Goal: Use online tool/utility: Use online tool/utility

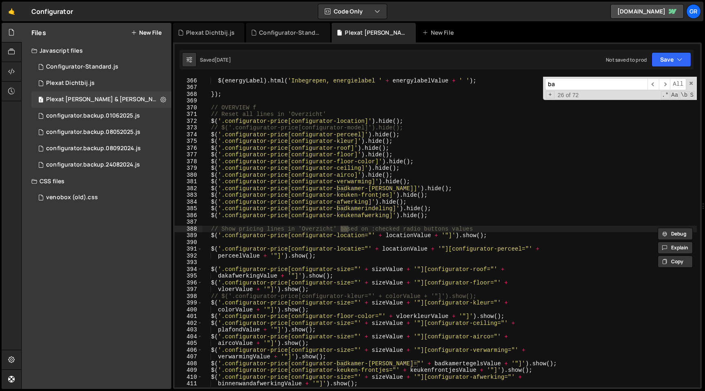
scroll to position [2455, 0]
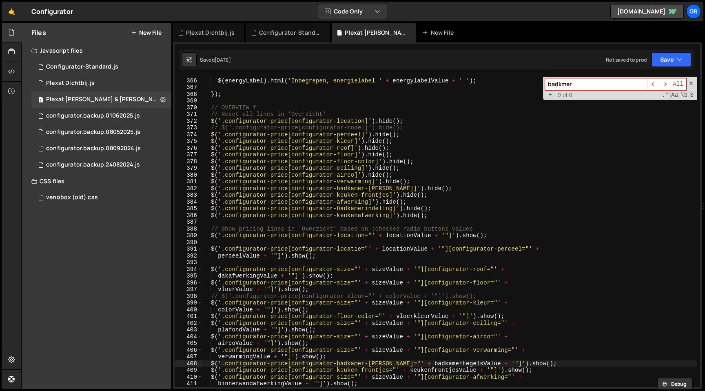
type input "badkmer"
click at [345, 201] on div "$ ( energyLabel ) . html ( 'Inbegrepen, energielabel ' + energylabelValue + ' '…" at bounding box center [449, 233] width 494 height 324
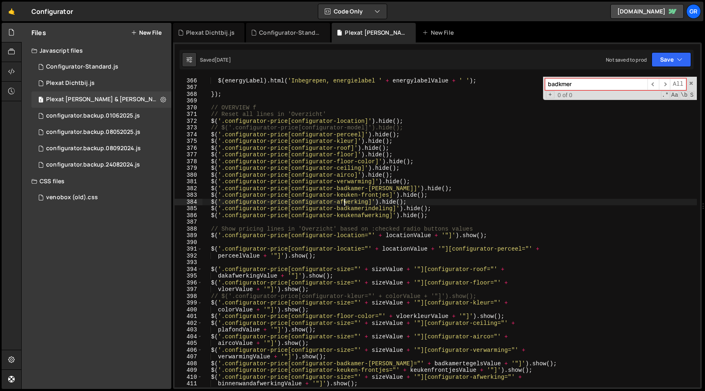
click at [464, 177] on div "$ ( energyLabel ) . html ( 'Inbegrepen, energielabel ' + energylabelValue + ' '…" at bounding box center [449, 233] width 494 height 324
type textarea "$('.configurator-price[configurator-airco]').hide();"
paste input "configurator-badkamer-wandafwerking"
type input "configurator-badkamer-wandafwerking"
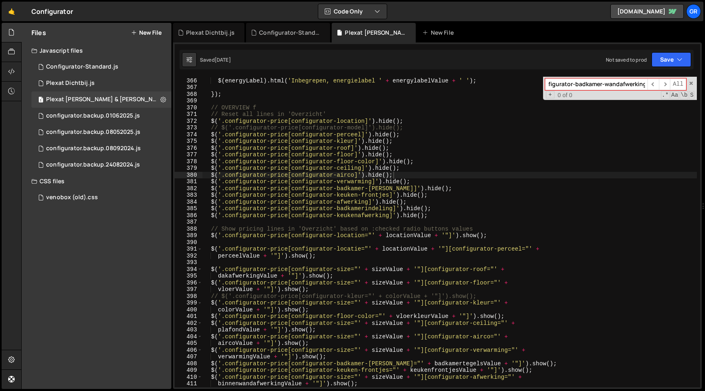
scroll to position [0, 0]
click at [349, 208] on div "$ ( energyLabel ) . html ( 'Inbegrepen, energielabel ' + energylabelValue + ' '…" at bounding box center [449, 233] width 494 height 324
click at [440, 215] on div "$ ( energyLabel ) . html ( 'Inbegrepen, energielabel ' + energylabelValue + ' '…" at bounding box center [449, 233] width 494 height 324
type textarea "$('.configurator-price[configurator-keukenafwerking]').hide();"
click at [211, 214] on div "$ ( energyLabel ) . html ( 'Inbegrepen, energielabel ' + energylabelValue + ' '…" at bounding box center [449, 233] width 494 height 324
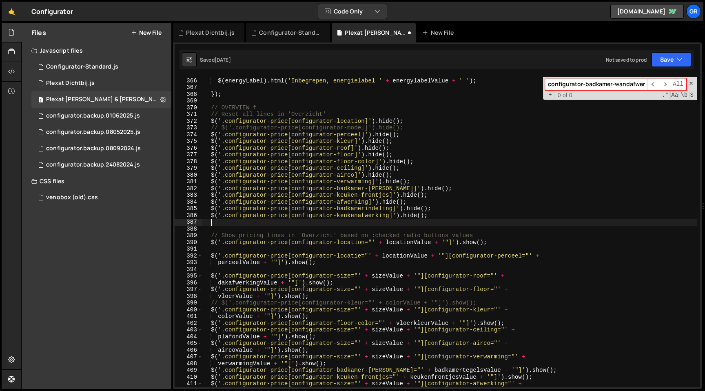
paste textarea "$('.configurator-price[configurator-keukenafwerking]').hide();"
click at [592, 83] on input "configurator-badkamer-wandafwerking" at bounding box center [596, 84] width 102 height 12
click at [292, 222] on div "$ ( energyLabel ) . html ( 'Inbegrepen, energielabel ' + energylabelValue + ' '…" at bounding box center [449, 233] width 494 height 324
click at [389, 223] on div "$ ( energyLabel ) . html ( 'Inbegrepen, energielabel ' + energylabelValue + ' '…" at bounding box center [449, 233] width 494 height 324
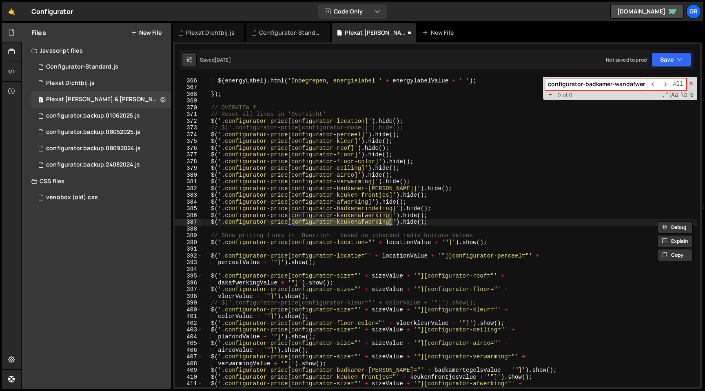
paste textarea "badkamer-wand"
click at [458, 220] on div "$ ( energyLabel ) . html ( 'Inbegrepen, energielabel ' + energylabelValue + ' '…" at bounding box center [449, 233] width 494 height 324
click at [454, 217] on div "$ ( energyLabel ) . html ( 'Inbegrepen, energielabel ' + energylabelValue + ' '…" at bounding box center [449, 233] width 494 height 324
type textarea "$('.configurator-price[configurator-keukenafwerking]').hide();"
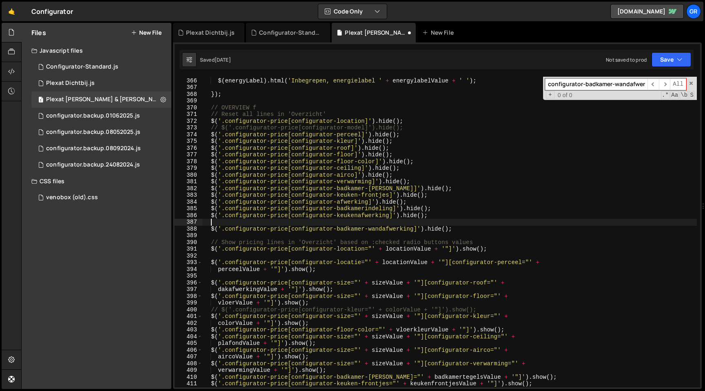
click at [212, 229] on div "$ ( energyLabel ) . html ( 'Inbegrepen, energielabel ' + energylabelValue + ' '…" at bounding box center [449, 233] width 494 height 324
type textarea "$('.configurator-price[configurator-badkamer-wandafwerking]').hide();"
click at [467, 230] on div "$ ( energyLabel ) . html ( 'Inbegrepen, energielabel ' + energylabelValue + ' '…" at bounding box center [449, 233] width 494 height 324
paste textarea "$('.configurator-price[configurator-badkamer-wandafwerking]').hide();"
type textarea "$('.configurator-price[configurator-badkamer-wandafwerking]').hide();"
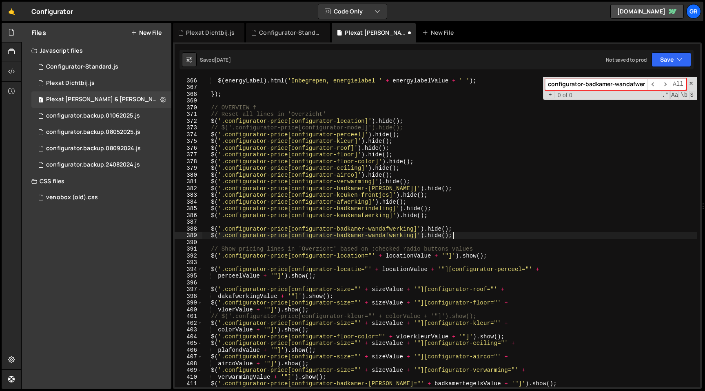
paste textarea "$('.configurator-price[configurator-badkamer-wandafwerking]').hide();"
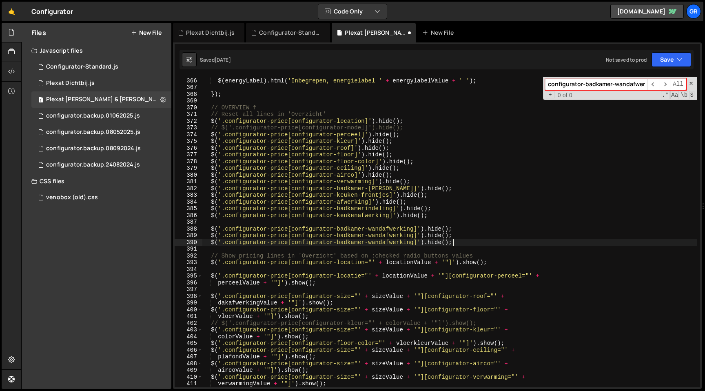
click at [388, 243] on div "$ ( energyLabel ) . html ( 'Inbegrepen, energielabel ' + energylabelValue + ' '…" at bounding box center [449, 233] width 494 height 324
click at [396, 235] on div "$ ( energyLabel ) . html ( 'Inbegrepen, energielabel ' + energylabelValue + ' '…" at bounding box center [449, 233] width 494 height 324
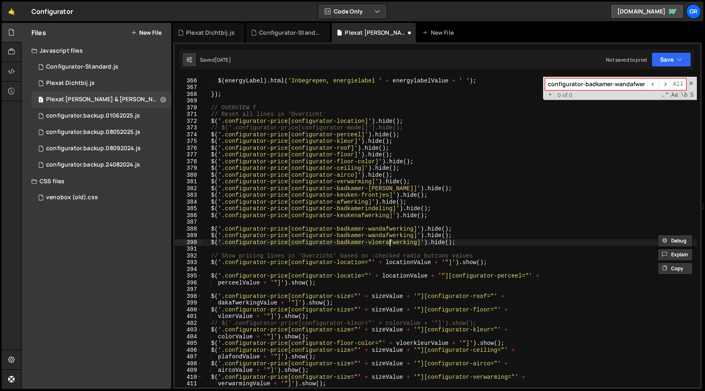
click at [389, 241] on div "$ ( energyLabel ) . html ( 'Inbegrepen, energielabel ' + energylabelValue + ' '…" at bounding box center [449, 233] width 494 height 324
click at [393, 233] on div "$ ( energyLabel ) . html ( 'Inbegrepen, energielabel ' + energylabelValue + ' '…" at bounding box center [449, 233] width 494 height 324
paste textarea "vloer"
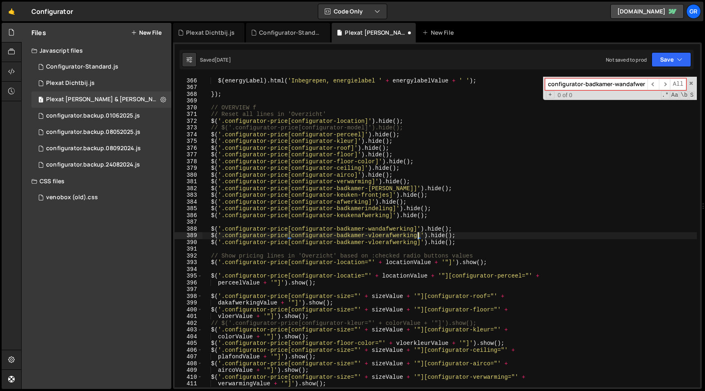
click at [381, 244] on div "$ ( energyLabel ) . html ( 'Inbegrepen, energielabel ' + energylabelValue + ' '…" at bounding box center [449, 233] width 494 height 324
click at [662, 60] on button "Save" at bounding box center [671, 59] width 40 height 15
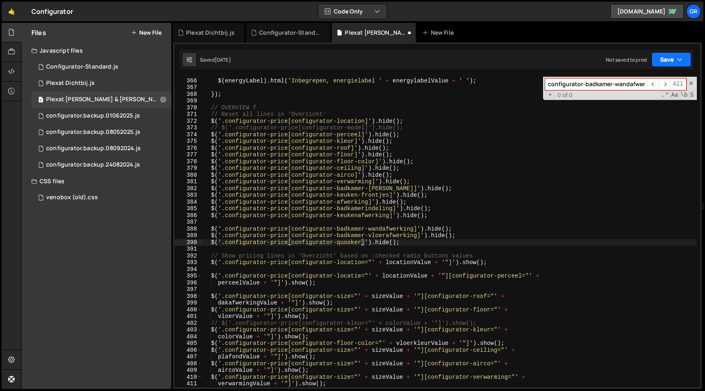
click at [666, 53] on button "Save" at bounding box center [671, 59] width 40 height 15
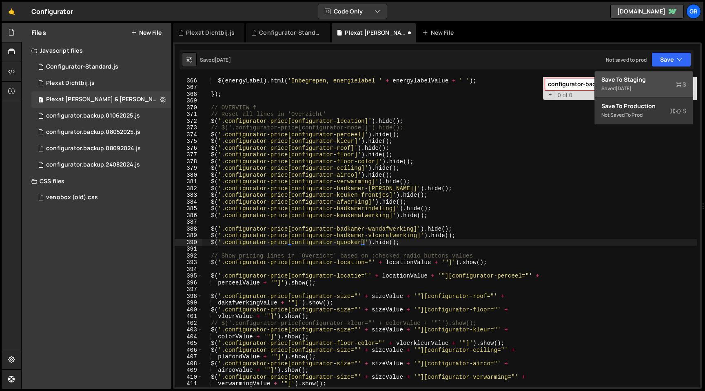
click at [635, 83] on div "Save to Staging S" at bounding box center [643, 79] width 85 height 8
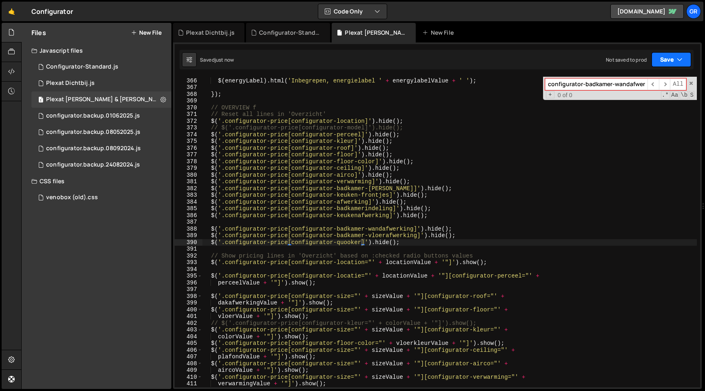
click at [677, 60] on icon "button" at bounding box center [680, 59] width 6 height 8
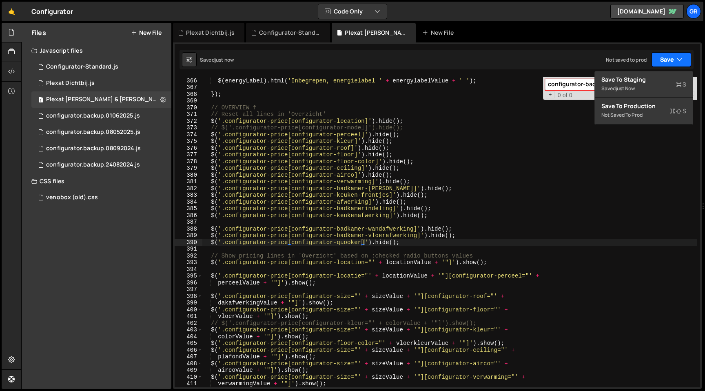
click at [677, 60] on icon "button" at bounding box center [680, 59] width 6 height 8
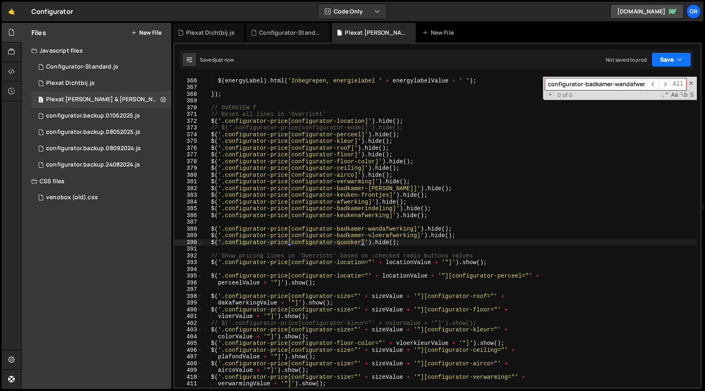
click at [670, 60] on button "Save" at bounding box center [671, 59] width 40 height 15
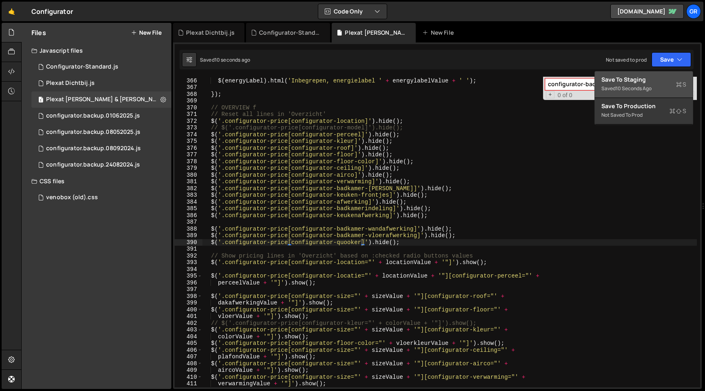
click at [661, 76] on div "Save to Staging S" at bounding box center [643, 79] width 85 height 8
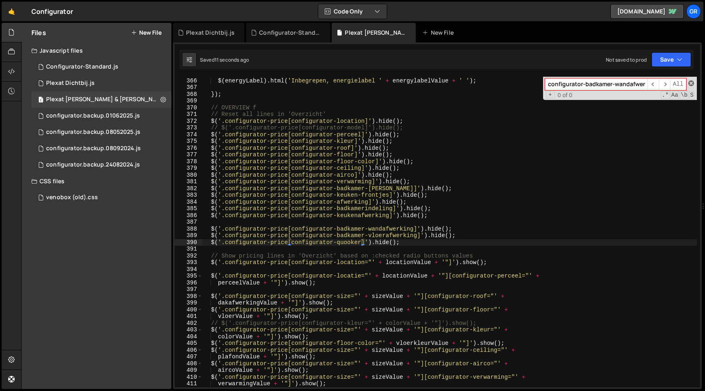
click at [689, 84] on span at bounding box center [691, 83] width 6 height 6
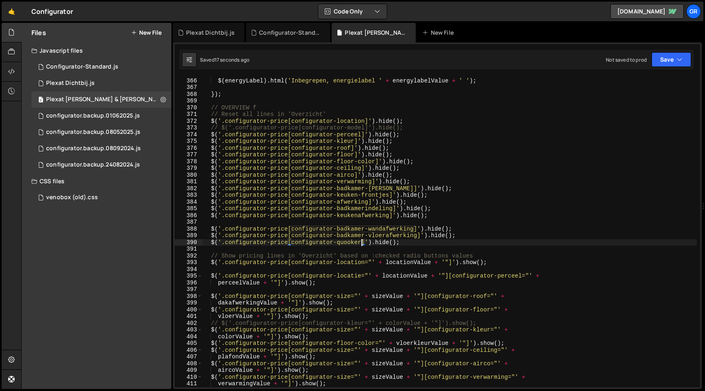
click at [420, 241] on div "$ ( energyLabel ) . html ( 'Inbegrepen, energielabel ' + energylabelValue + ' '…" at bounding box center [449, 233] width 494 height 324
click at [211, 230] on div "$ ( energyLabel ) . html ( 'Inbegrepen, energielabel ' + energylabelValue + ' '…" at bounding box center [449, 233] width 494 height 324
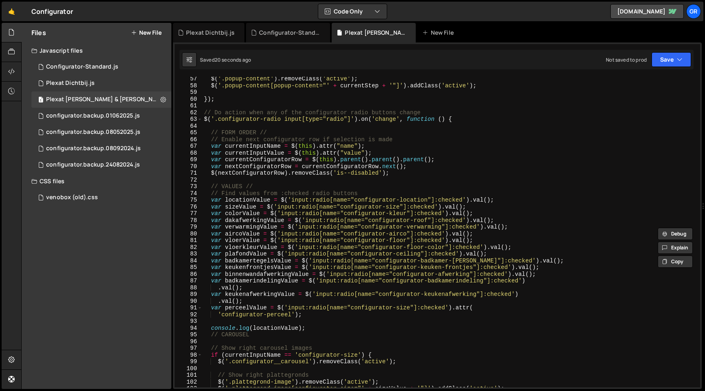
scroll to position [0, 0]
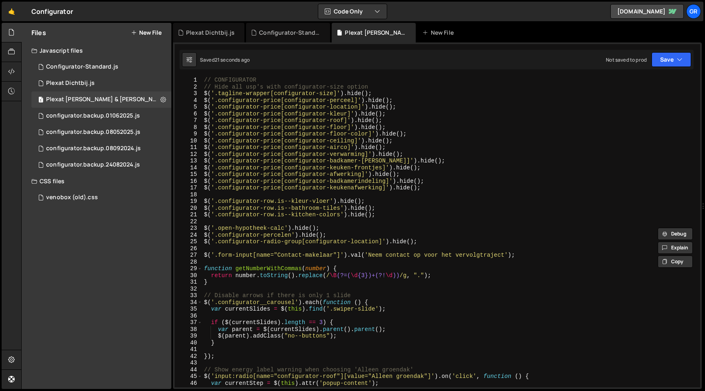
click at [423, 188] on div "// CONFIGURATOR // Hide all usp's with configurator-size option $ ( '.tagline-w…" at bounding box center [449, 239] width 494 height 324
type textarea "$('.configurator-price[configurator-keukenafwerking]').hide();"
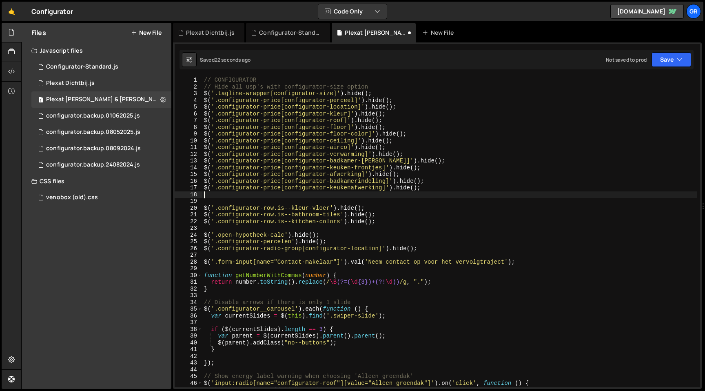
paste textarea "$('.configurator-price[configurator-quooker]').hide();"
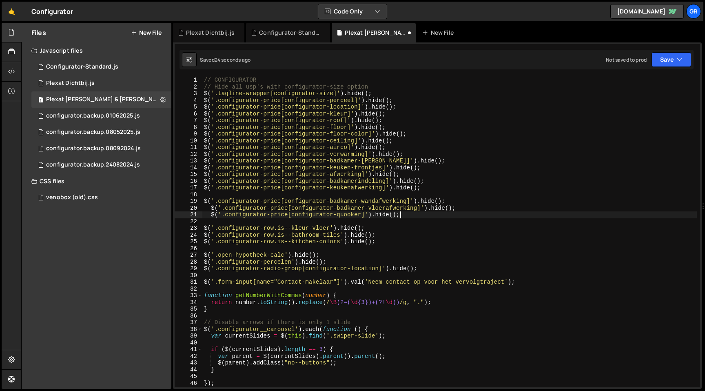
click at [334, 207] on div "// CONFIGURATOR // Hide all usp's with configurator-size option $ ( '.tagline-w…" at bounding box center [449, 239] width 494 height 324
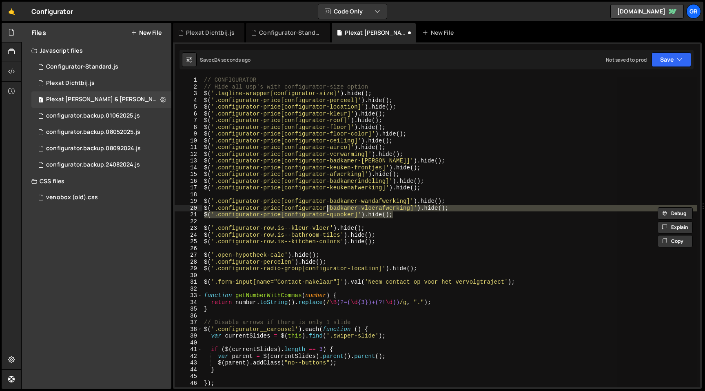
click at [506, 212] on div "// CONFIGURATOR // Hide all usp's with configurator-size option $ ( '.tagline-w…" at bounding box center [449, 232] width 494 height 310
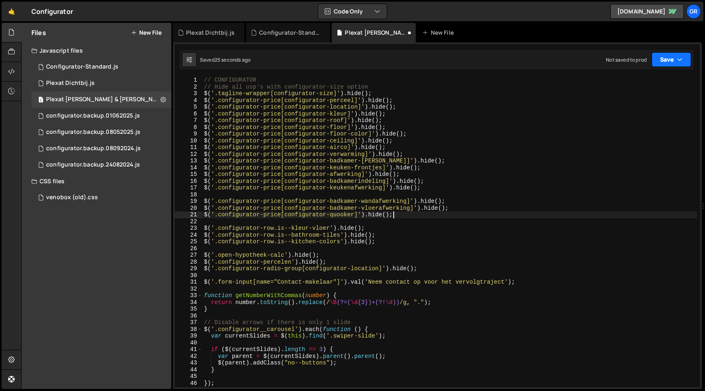
click at [684, 61] on button "Save" at bounding box center [671, 59] width 40 height 15
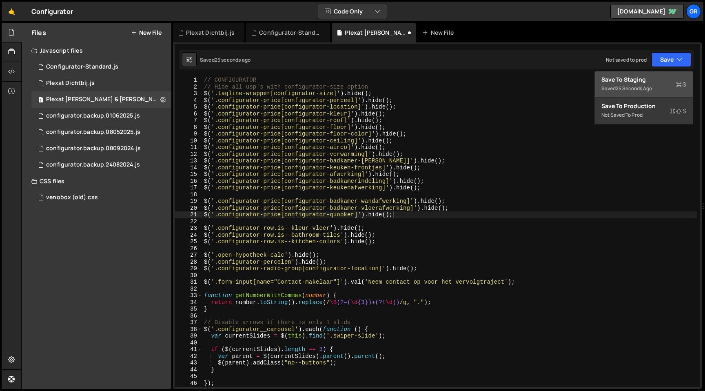
click at [659, 82] on div "Save to Staging S" at bounding box center [643, 79] width 85 height 8
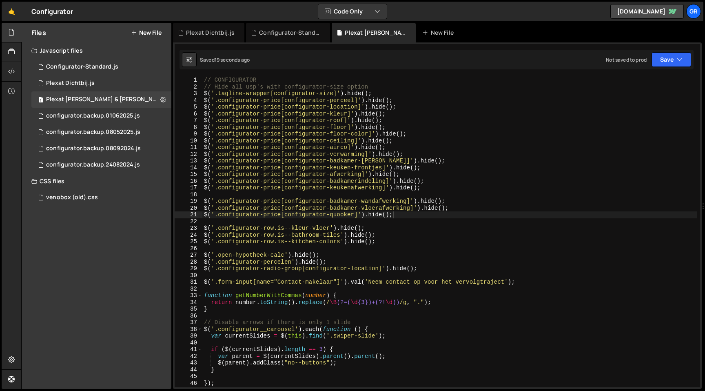
type textarea "$('.configurator-price[configurator-floor-color]').hide();"
click at [489, 137] on div "// CONFIGURATOR // Hide all usp's with configurator-size option $ ( '.tagline-w…" at bounding box center [449, 239] width 494 height 324
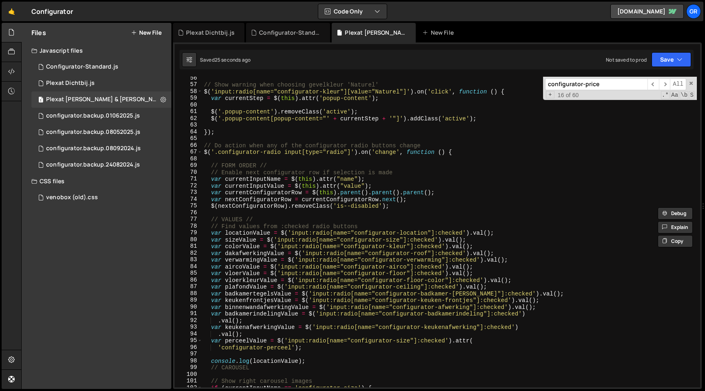
type input "configurator-price"
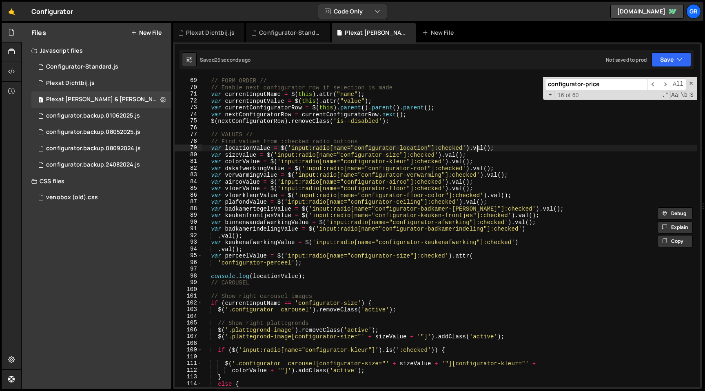
scroll to position [457, 0]
click at [476, 146] on div "// FORM ORDER // // Enable next configurator row if selection is made var curre…" at bounding box center [449, 233] width 494 height 324
click at [696, 82] on div "configurator-price ​ ​ All Replace All + 17 of 60 .* Aa \b S" at bounding box center [620, 88] width 154 height 23
click at [693, 82] on div "configurator-price ​ ​ All Replace All + 17 of 60 .* Aa \b S" at bounding box center [620, 88] width 154 height 23
click at [691, 86] on span at bounding box center [691, 83] width 6 height 6
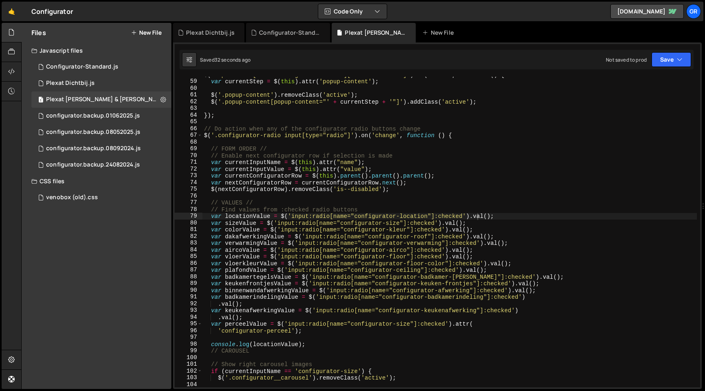
scroll to position [619, 0]
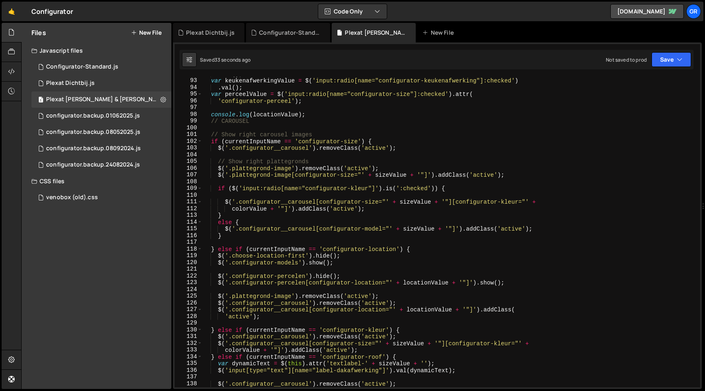
click at [410, 143] on div ". val ( ) ; var keukenafwerkingValue = $ ( 'input:radio[name="configurator-keuk…" at bounding box center [449, 233] width 494 height 324
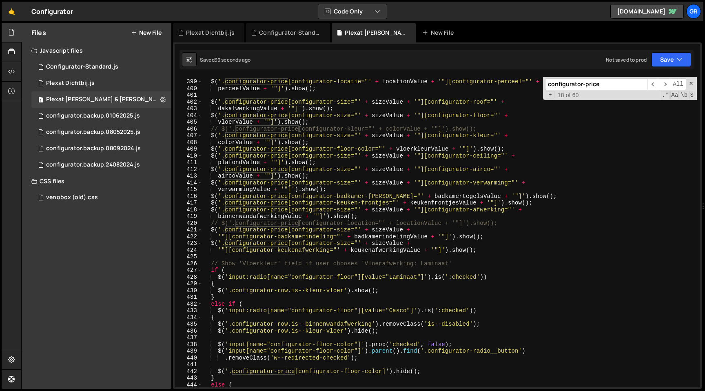
scroll to position [2680, 0]
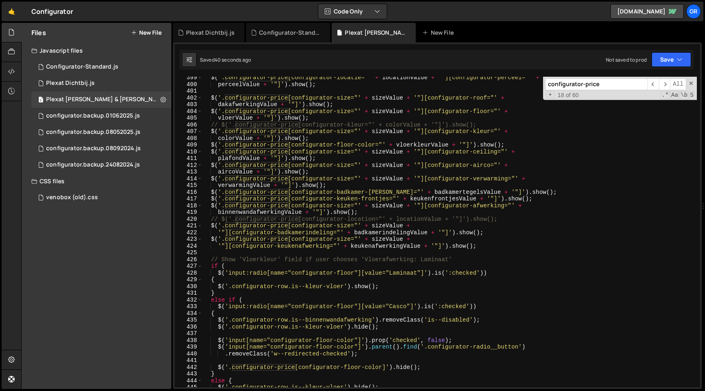
click at [210, 239] on div "$ ( '.configurator-price[configurator-locatie="' + locationValue + '"][configur…" at bounding box center [449, 236] width 494 height 324
click at [217, 245] on div "$ ( '.configurator-price[configurator-locatie="' + locationValue + '"][configur…" at bounding box center [449, 236] width 494 height 324
click at [483, 241] on div "$ ( '.configurator-price[configurator-locatie="' + locationValue + '"][configur…" at bounding box center [449, 236] width 494 height 324
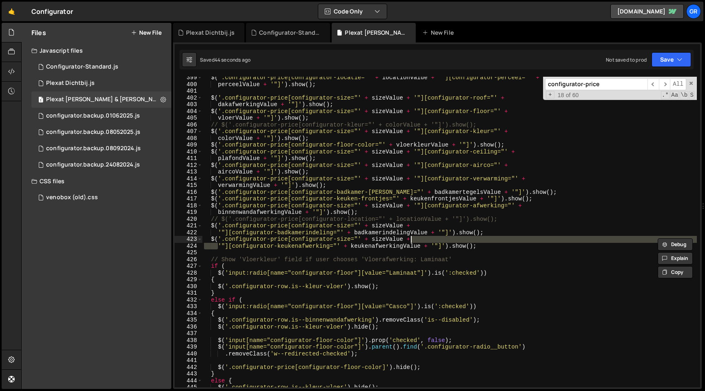
type textarea "$('.configurator-price[configurator-size="' + sizeValue +'"][configurator-keuke…"
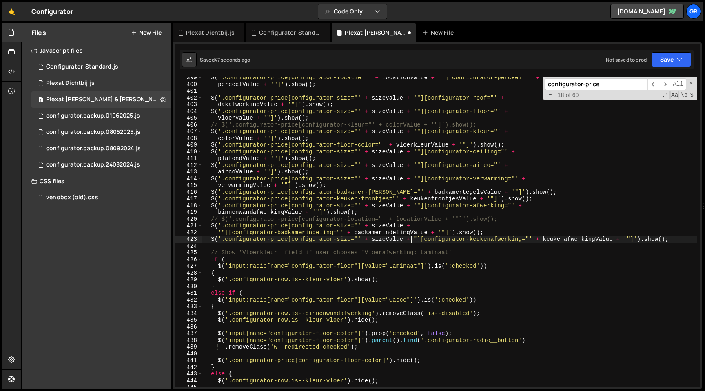
click at [210, 240] on div "$ ( '.configurator-price[configurator-locatie="' + locationValue + '"][configur…" at bounding box center [449, 236] width 494 height 324
click at [677, 238] on div "$ ( '.configurator-price[configurator-locatie="' + locationValue + '"][configur…" at bounding box center [449, 236] width 494 height 324
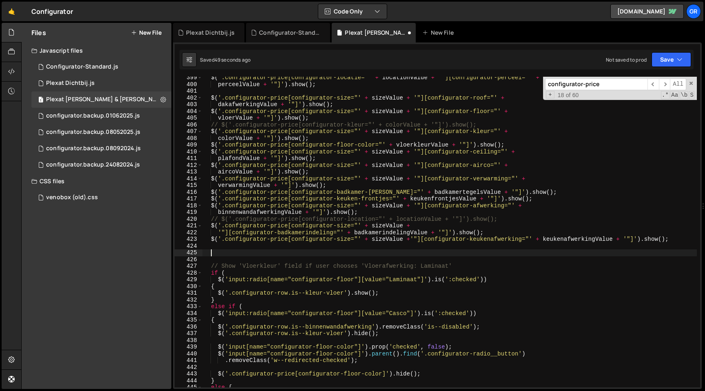
paste textarea "$('.configurator-price[configurator-size="' + sizeValue +'"][configurator-keuke…"
type textarea "$('.configurator-price[configurator-size="' + sizeValue +'"][configurator-keuke…"
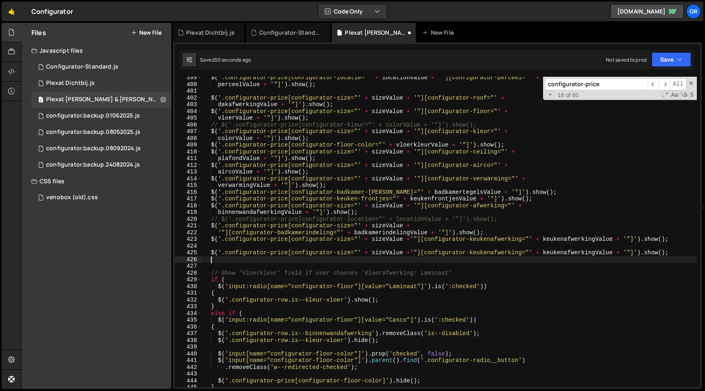
paste textarea "$('.configurator-price[configurator-size="' + sizeValue +'"][configurator-keuke…"
type textarea "$('.configurator-price[configurator-size="' + sizeValue +'"][configurator-keuke…"
paste textarea "$('.configurator-price[configurator-size="' + sizeValue +'"][configurator-keuke…"
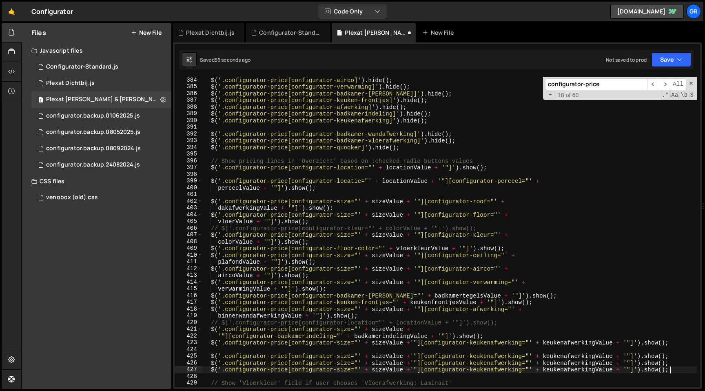
scroll to position [2580, 0]
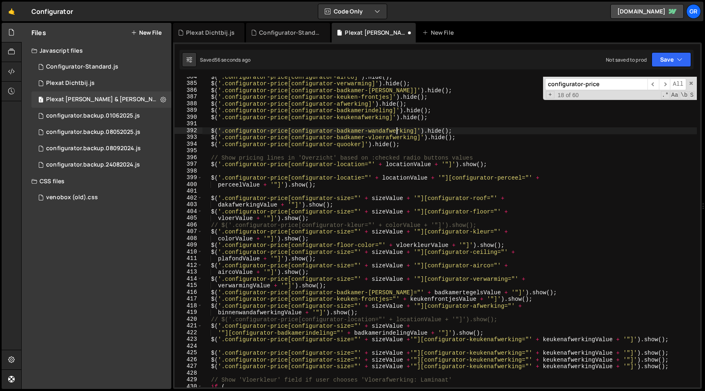
click at [396, 132] on div "$ ( '.configurator-price[configurator-airco]' ) . hide ( ) ; $ ( '.configurator…" at bounding box center [449, 235] width 494 height 324
click at [487, 351] on div "$ ( '.configurator-price[configurator-airco]' ) . hide ( ) ; $ ( '.configurator…" at bounding box center [449, 235] width 494 height 324
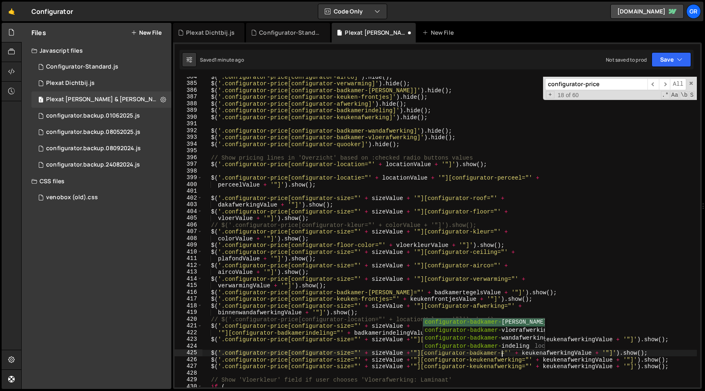
scroll to position [0, 20]
paste textarea "wandafwerking"
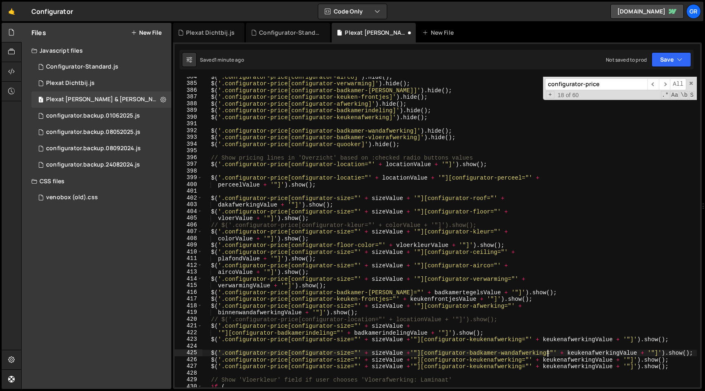
click at [382, 138] on div "$ ( '.configurator-price[configurator-airco]' ) . hide ( ) ; $ ( '.configurator…" at bounding box center [449, 235] width 494 height 324
click at [491, 358] on div "$ ( '.configurator-price[configurator-airco]' ) . hide ( ) ; $ ( '.configurator…" at bounding box center [449, 235] width 494 height 324
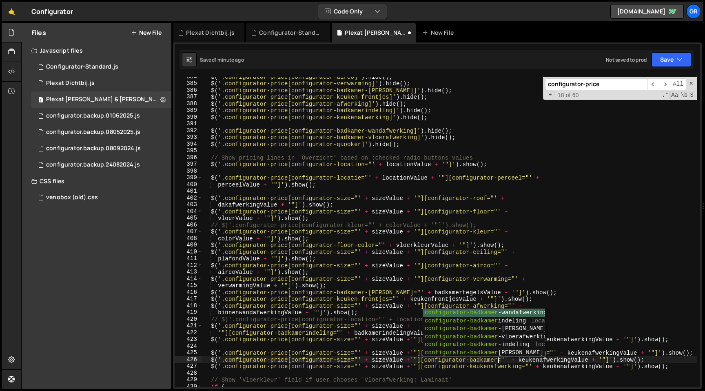
scroll to position [0, 20]
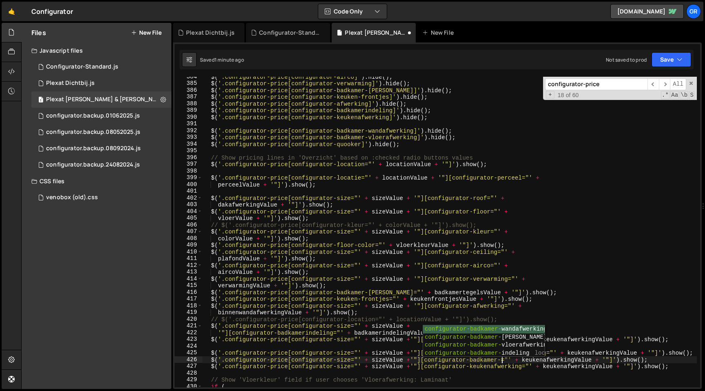
paste textarea "vloerafwerking"
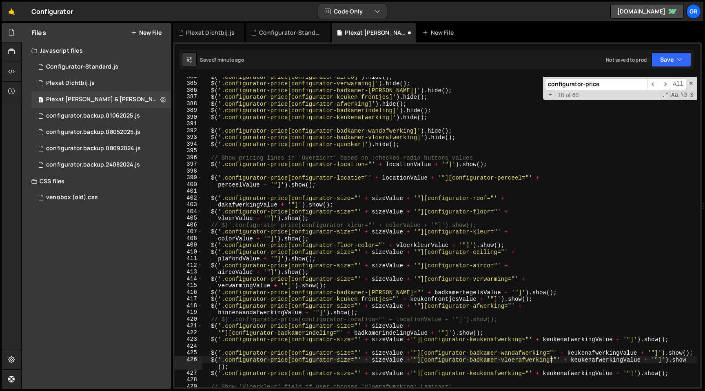
click at [490, 374] on div "$ ( '.configurator-price[configurator-airco]' ) . hide ( ) ; $ ( '.configurator…" at bounding box center [449, 235] width 494 height 324
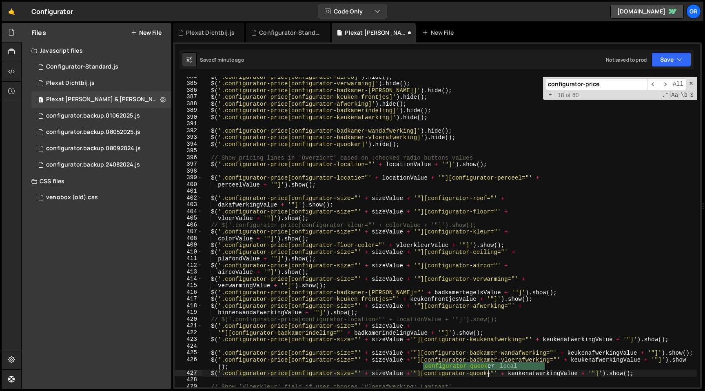
scroll to position [0, 20]
type textarea "$('.configurator-price[configurator-size="' + sizeValue +'"][configurator-quook…"
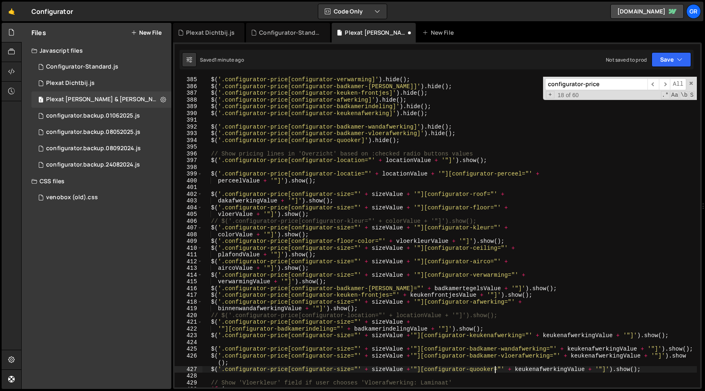
scroll to position [2595, 0]
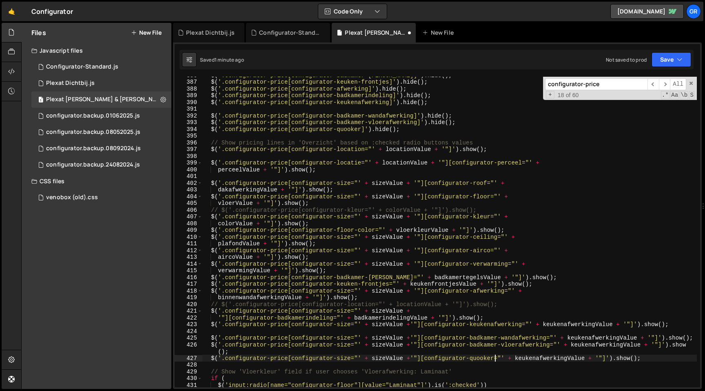
click at [216, 330] on div "$ ( '.configurator-price[configurator-badkamer-[PERSON_NAME]]' ) . hide ( ) ; $…" at bounding box center [449, 234] width 494 height 324
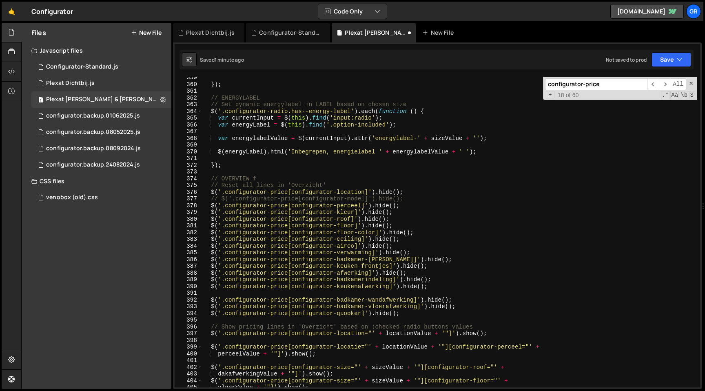
scroll to position [2384, 0]
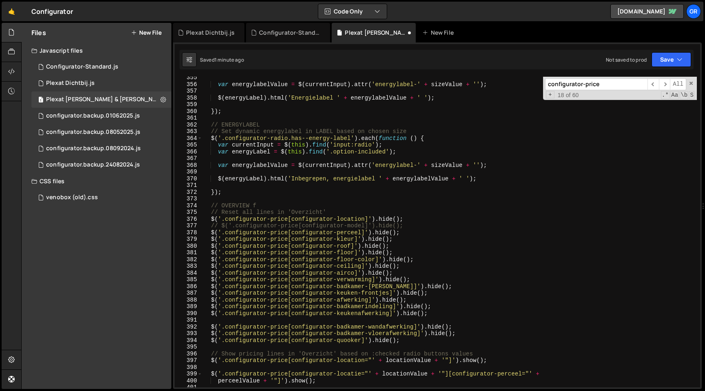
click at [405, 338] on div "var energylabelValue = $ ( currentInput ) . attr ( 'energylabel-' + sizeValue +…" at bounding box center [449, 236] width 494 height 324
click at [212, 327] on div "var energylabelValue = $ ( currentInput ) . attr ( 'energylabel-' + sizeValue +…" at bounding box center [449, 236] width 494 height 324
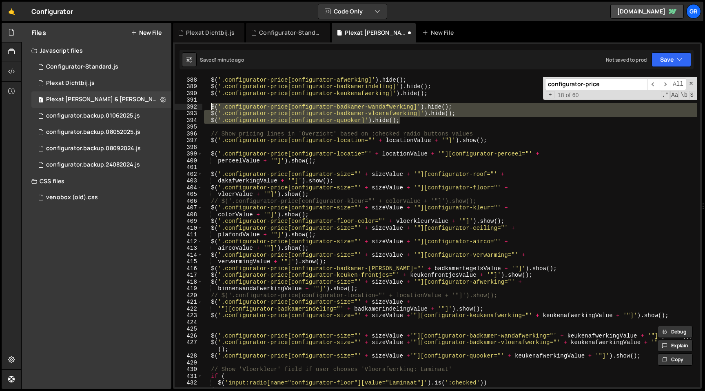
scroll to position [2605, 0]
click at [611, 338] on div "$ ( '.configurator-price[configurator-afwerking]' ) . hide ( ) ; $ ( '.configur…" at bounding box center [449, 238] width 494 height 324
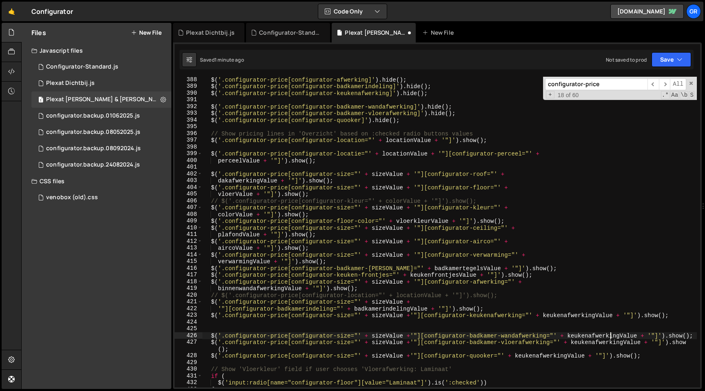
click at [611, 338] on div "$ ( '.configurator-price[configurator-afwerking]' ) . hide ( ) ; $ ( '.configur…" at bounding box center [449, 238] width 494 height 324
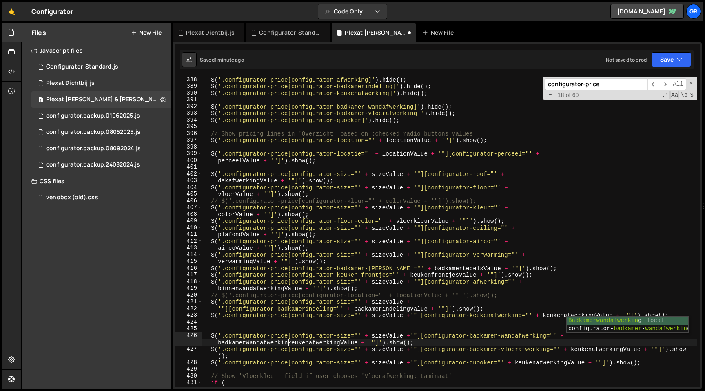
scroll to position [0, 31]
click at [343, 343] on div "$ ( '.configurator-price[configurator-afwerking]' ) . hide ( ) ; $ ( '.configur…" at bounding box center [449, 238] width 494 height 324
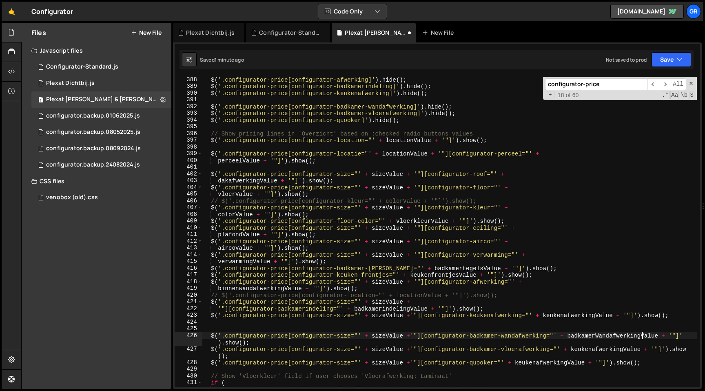
click at [575, 349] on div "$ ( '.configurator-price[configurator-afwerking]' ) . hide ( ) ; $ ( '.configur…" at bounding box center [449, 238] width 494 height 324
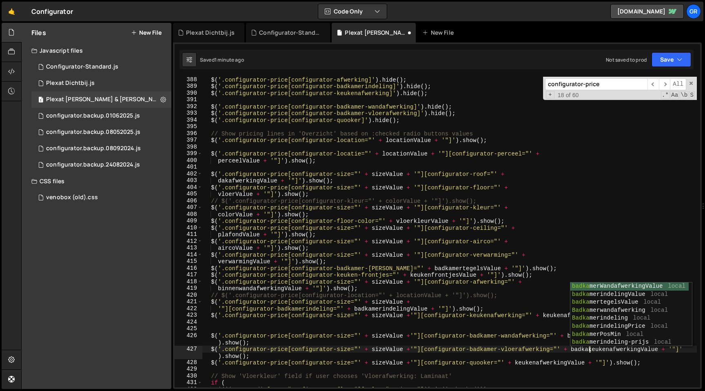
scroll to position [0, 27]
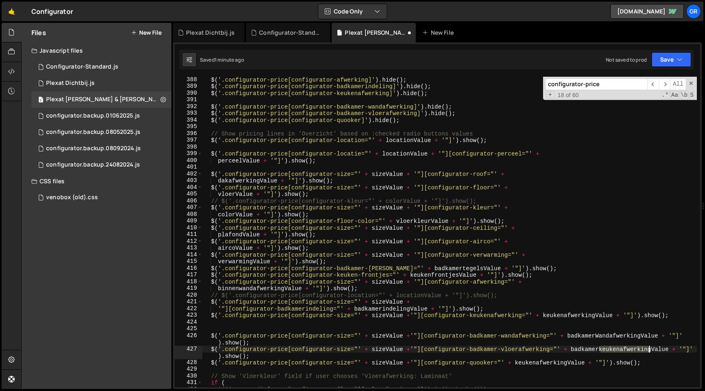
click at [650, 349] on div "$ ( '.configurator-price[configurator-afwerking]' ) . hide ( ) ; $ ( '.configur…" at bounding box center [449, 238] width 494 height 324
click at [556, 361] on div "$ ( '.configurator-price[configurator-afwerking]' ) . hide ( ) ; $ ( '.configur…" at bounding box center [449, 238] width 494 height 324
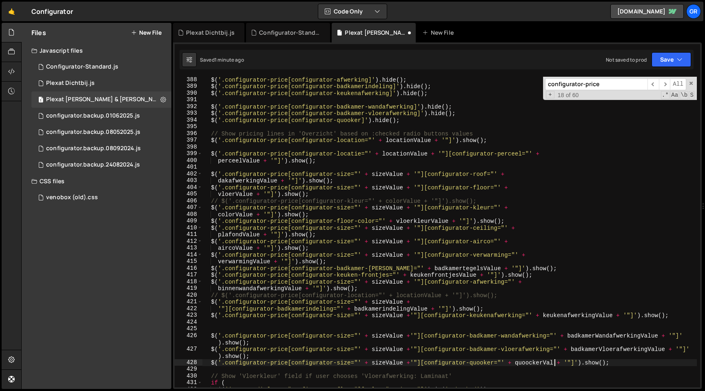
scroll to position [0, 25]
click at [531, 365] on div "$ ( '.configurator-price[configurator-afwerking]' ) . hide ( ) ; $ ( '.configur…" at bounding box center [449, 238] width 494 height 324
click at [604, 336] on div "$ ( '.configurator-price[configurator-afwerking]' ) . hide ( ) ; $ ( '.configur…" at bounding box center [449, 238] width 494 height 324
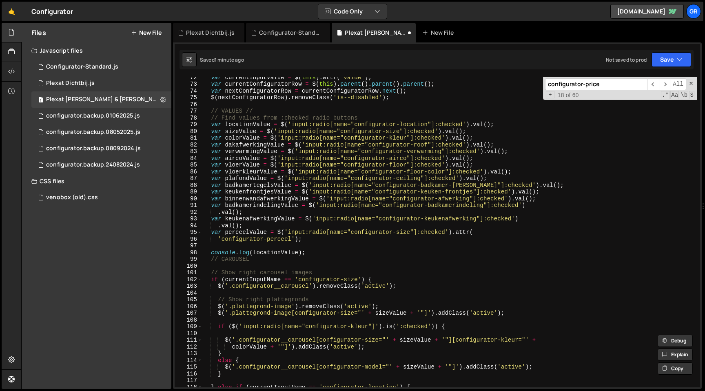
scroll to position [477, 0]
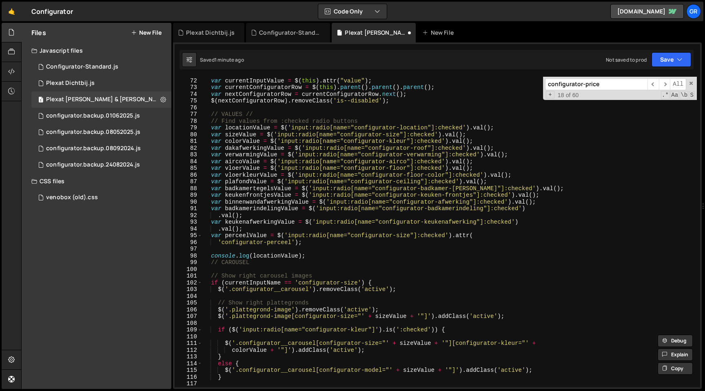
click at [495, 241] on div "var currentInputName = $ ( this ) . attr ( "name" ) ; var currentInputValue = $…" at bounding box center [449, 233] width 494 height 324
type textarea "'configurator-perceel');"
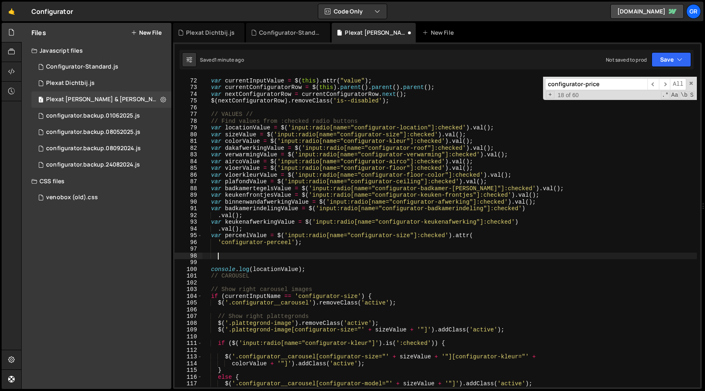
scroll to position [0, 0]
paste textarea "badkamerWandafwerkingValue"
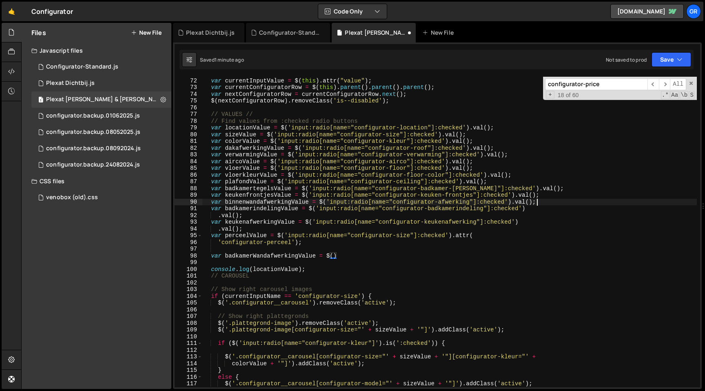
click at [550, 199] on div "var currentInputName = $ ( this ) . attr ( "name" ) ; var currentInputValue = $…" at bounding box center [449, 233] width 494 height 324
click at [321, 202] on div "var currentInputName = $ ( this ) . attr ( "name" ) ; var currentInputValue = $…" at bounding box center [449, 233] width 494 height 324
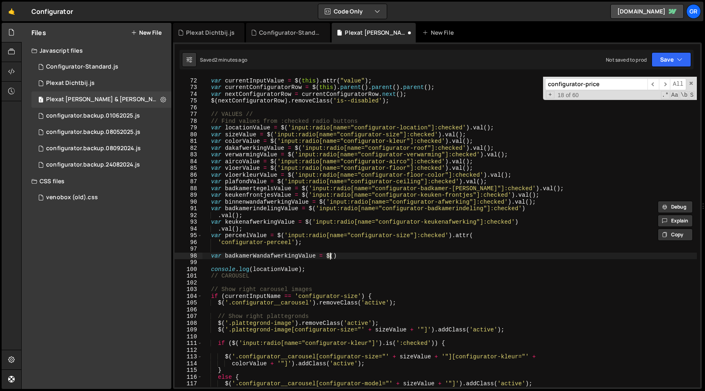
drag, startPoint x: 327, startPoint y: 254, endPoint x: 343, endPoint y: 254, distance: 15.9
click at [343, 254] on div "var currentInputName = $ ( this ) . attr ( "name" ) ; var currentInputValue = $…" at bounding box center [449, 233] width 494 height 324
paste textarea "'input:radio[name="configurator-afwerking"]:checked').val();"
click at [454, 254] on div "var currentInputName = $ ( this ) . attr ( "name" ) ; var currentInputValue = $…" at bounding box center [449, 233] width 494 height 324
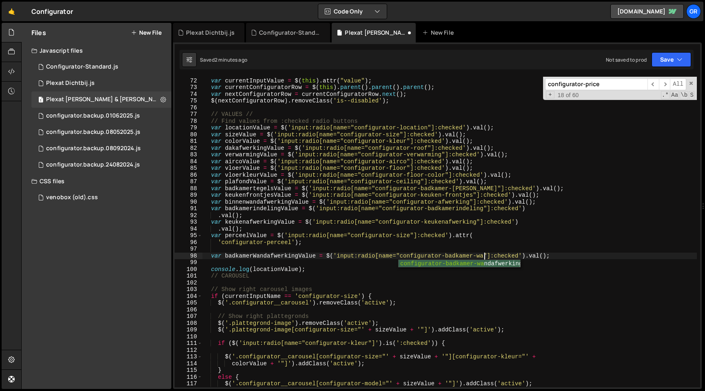
scroll to position [0, 20]
click at [606, 253] on div "var currentInputName = $ ( this ) . attr ( "name" ) ; var currentInputValue = $…" at bounding box center [449, 233] width 494 height 324
click at [211, 256] on div "var currentInputName = $ ( this ) . attr ( "name" ) ; var currentInputValue = $…" at bounding box center [449, 233] width 494 height 324
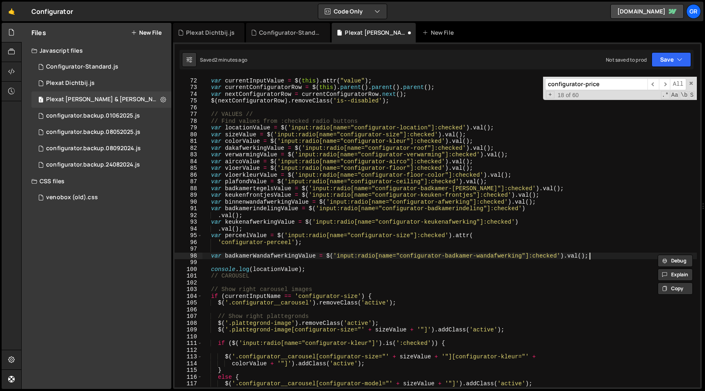
scroll to position [0, 27]
paste textarea "var badkamerWandafwerkingValue = $('input:radio[name="configurator-badkamer-wan…"
type textarea "var badkamerWandafwerkingValue = $('input:radio[name="configurator-badkamer-wan…"
paste textarea "var badkamerWandafwerkingValue = $('input:radio[name="configurator-badkamer-wan…"
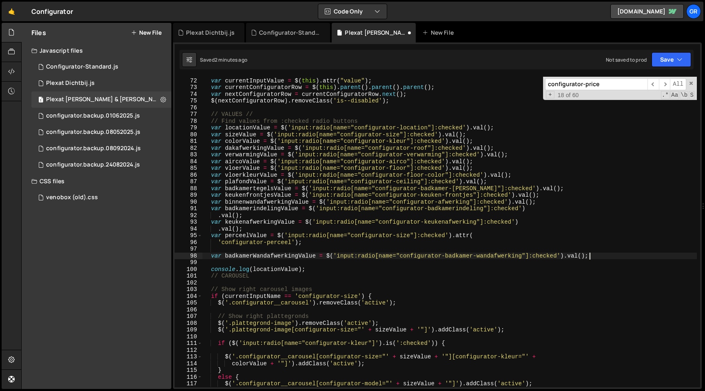
type textarea "var badkamerWandafwerkingValue = $('input:radio[name="configurator-badkamer-wan…"
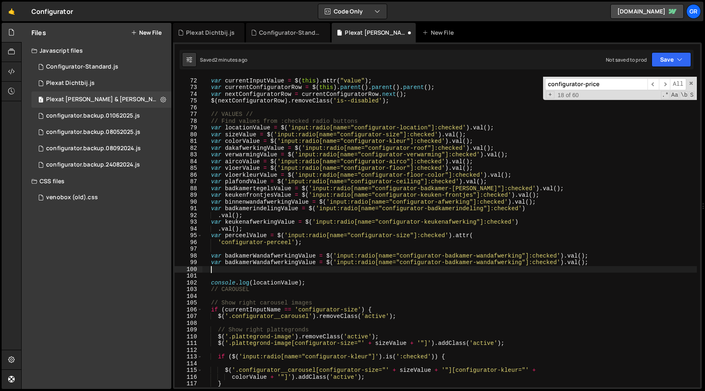
paste textarea "var badkamerWandafwerkingValue = $('input:radio[name="configurator-badkamer-wan…"
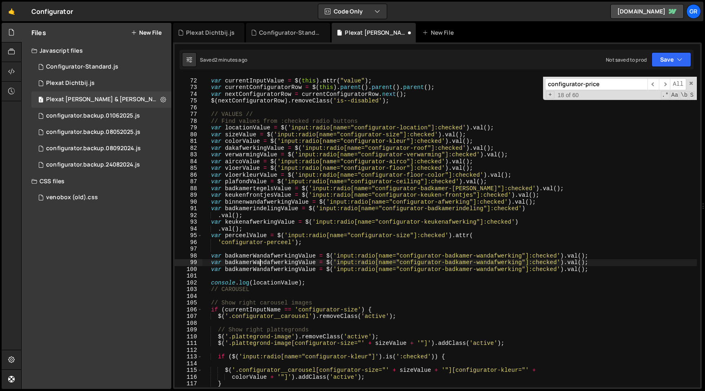
click at [259, 265] on div "var currentInputName = $ ( this ) . attr ( "name" ) ; var currentInputValue = $…" at bounding box center [449, 233] width 494 height 324
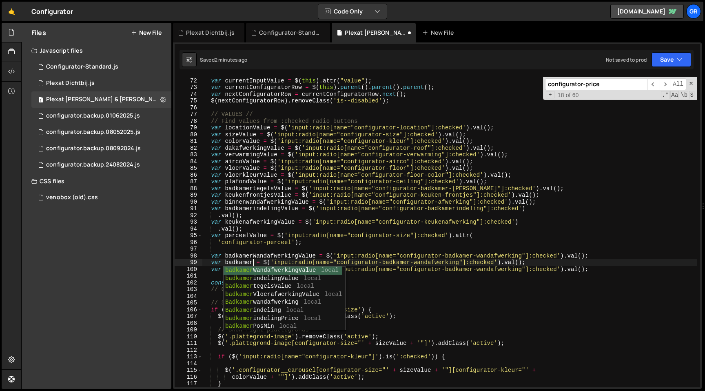
scroll to position [0, 3]
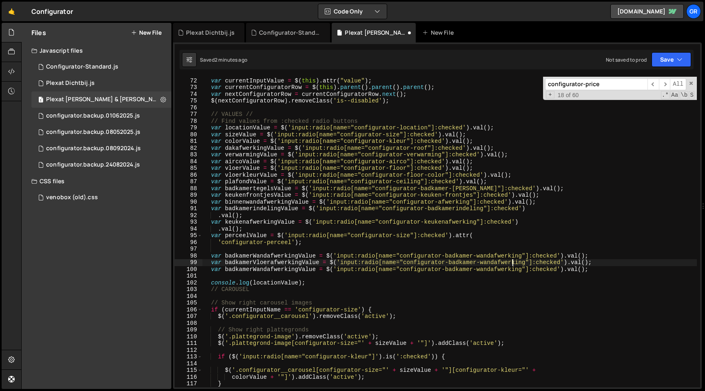
click at [511, 264] on div "var currentInputName = $ ( this ) . attr ( "name" ) ; var currentInputValue = $…" at bounding box center [449, 233] width 494 height 324
click at [291, 270] on div "var currentInputName = $ ( this ) . attr ( "name" ) ; var currentInputValue = $…" at bounding box center [449, 233] width 494 height 324
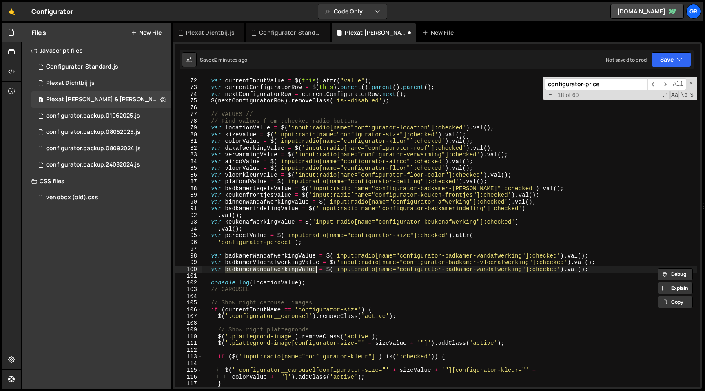
scroll to position [0, 2]
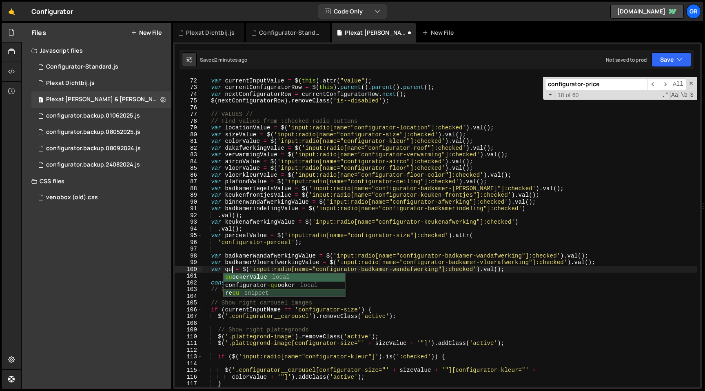
type textarea "var quockerValue = $('input:radio[name="configurator-badkamer-wandafwerking"]:c…"
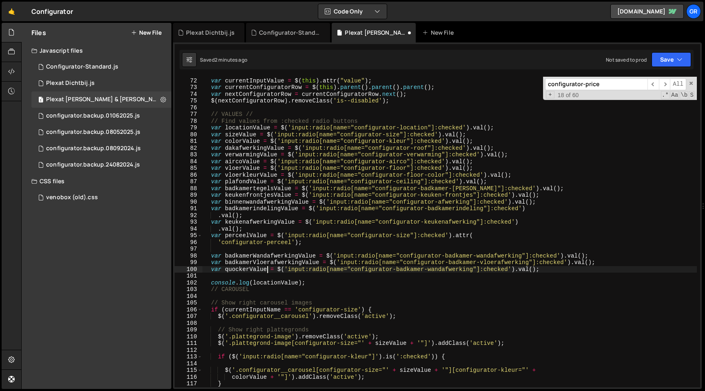
click at [444, 273] on div "var currentInputName = $ ( this ) . attr ( "name" ) ; var currentInputValue = $…" at bounding box center [449, 233] width 494 height 324
click at [415, 269] on div "var currentInputName = $ ( this ) . attr ( "name" ) ; var currentInputValue = $…" at bounding box center [449, 233] width 494 height 324
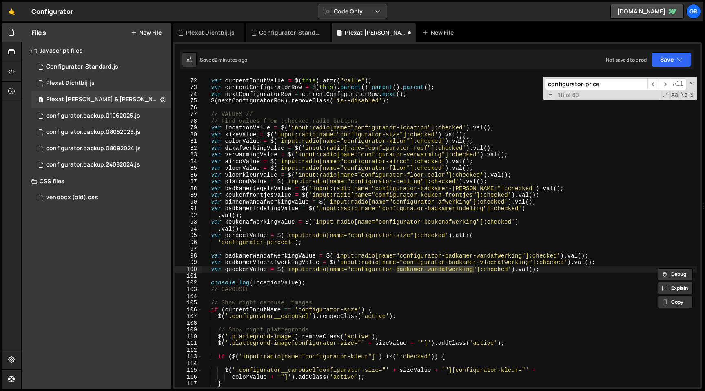
click at [473, 269] on div "var currentInputName = $ ( this ) . attr ( "name" ) ; var currentInputValue = $…" at bounding box center [449, 233] width 494 height 324
click at [544, 270] on div "var currentInputName = $ ( this ) . attr ( "name" ) ; var currentInputValue = $…" at bounding box center [449, 233] width 494 height 324
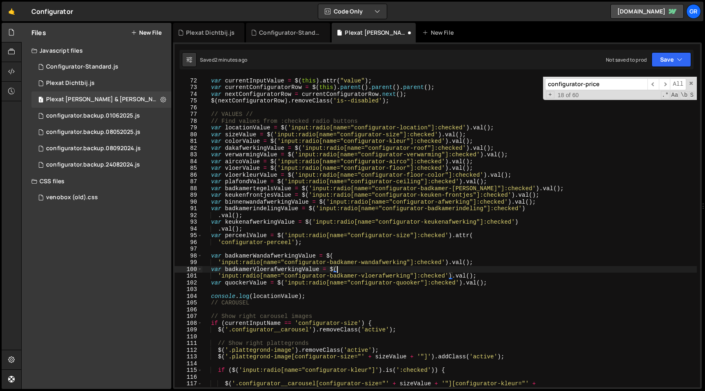
scroll to position [0, 9]
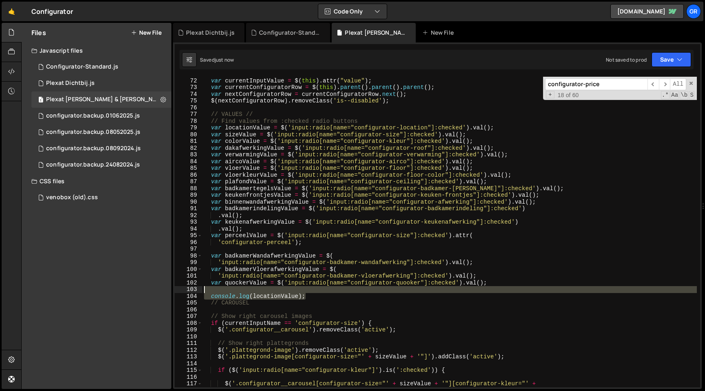
drag, startPoint x: 320, startPoint y: 298, endPoint x: 323, endPoint y: 291, distance: 7.7
click at [323, 291] on div "var currentInputName = $ ( this ) . attr ( "name" ) ; var currentInputValue = $…" at bounding box center [449, 233] width 494 height 324
type textarea "console.log(locationValue);"
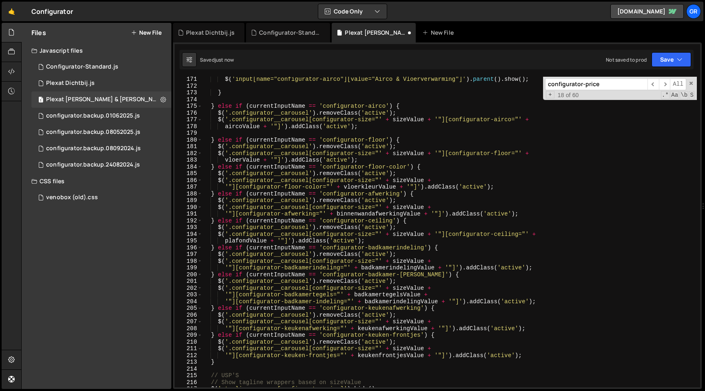
scroll to position [1155, 0]
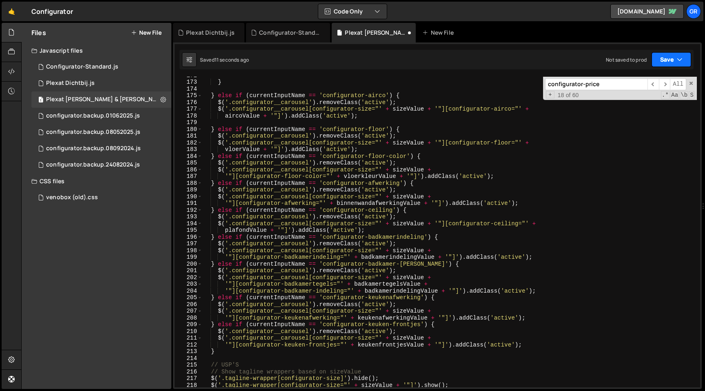
click at [668, 63] on button "Save" at bounding box center [671, 59] width 40 height 15
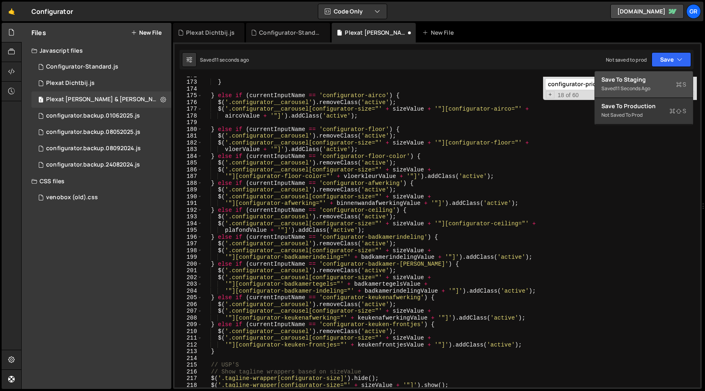
click at [641, 87] on div "11 seconds ago" at bounding box center [632, 88] width 35 height 7
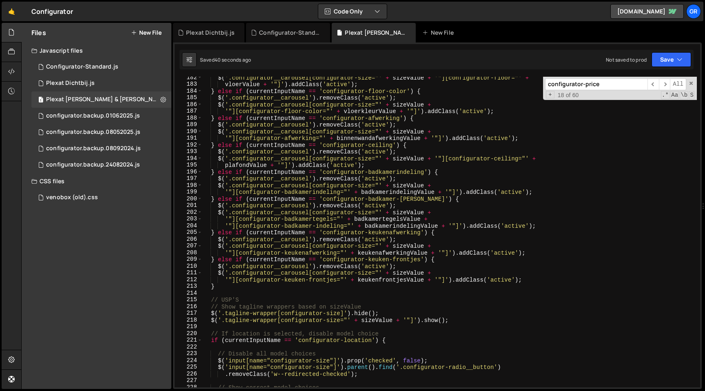
scroll to position [1222, 0]
type textarea "} else if (currentInputName == 'configurator-badkamer-[PERSON_NAME]') {"
click at [211, 197] on div "$ ( '.configurator__carousel[configurator-size="' + sizeValue + '"][configurato…" at bounding box center [449, 235] width 494 height 324
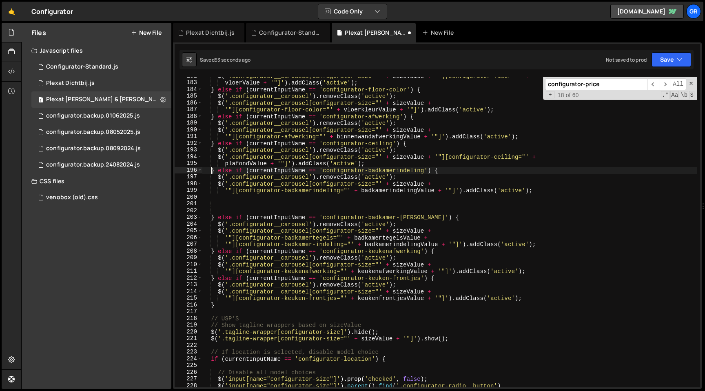
click at [212, 172] on div "$ ( '.configurator__carousel[configurator-size="' + sizeValue + '"][configurato…" at bounding box center [449, 235] width 494 height 324
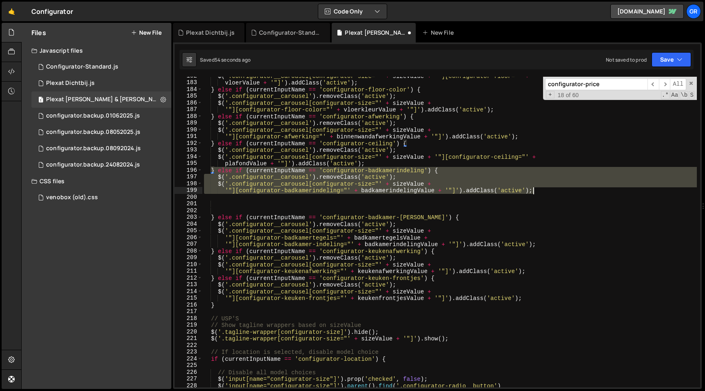
click at [552, 189] on div "$ ( '.configurator__carousel[configurator-size="' + sizeValue + '"][configurato…" at bounding box center [449, 235] width 494 height 324
click at [212, 169] on div "$ ( '.configurator__carousel[configurator-size="' + sizeValue + '"][configurato…" at bounding box center [449, 232] width 494 height 310
type textarea "} else if (currentInputName == 'configurator-badkamerindeling') {"
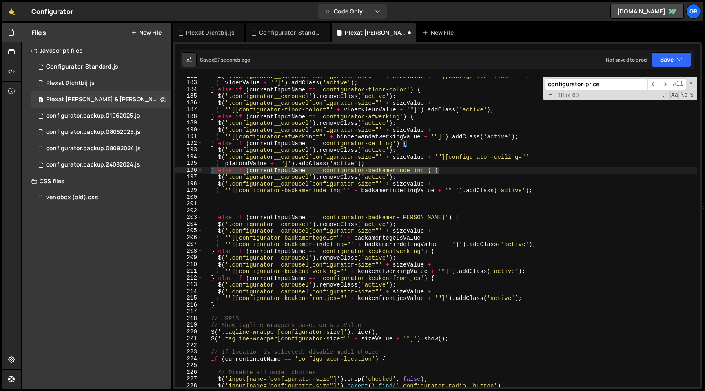
click at [447, 172] on div "$ ( '.configurator__carousel[configurator-size="' + sizeValue + '"][configurato…" at bounding box center [449, 235] width 494 height 324
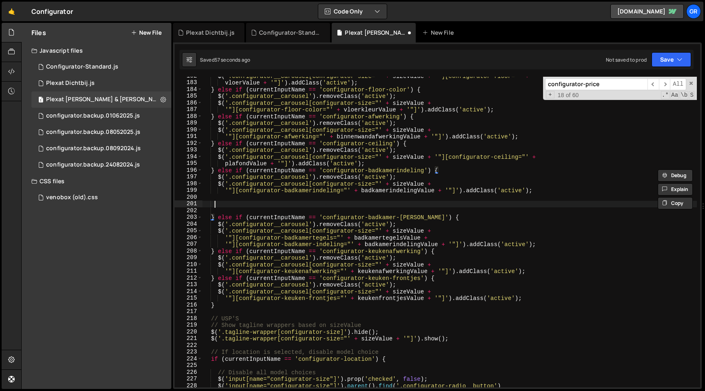
click at [216, 201] on div "$ ( '.configurator__carousel[configurator-size="' + sizeValue + '"][configurato…" at bounding box center [449, 235] width 494 height 324
paste textarea "} else if (currentInputName == 'configurator-badkamerindeling') {"
type textarea "} else if (currentInputName == 'configurator-badkamerindeling') {"
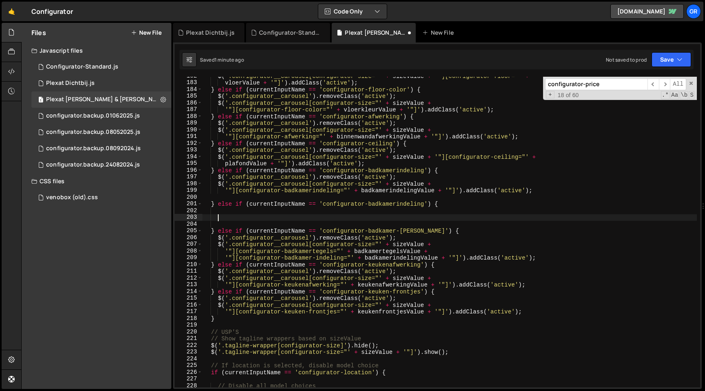
paste textarea "} else if (currentInputName == 'configurator-badkamerindeling') {"
type textarea "} else if (currentInputName == 'configurator-badkamerindeling') {"
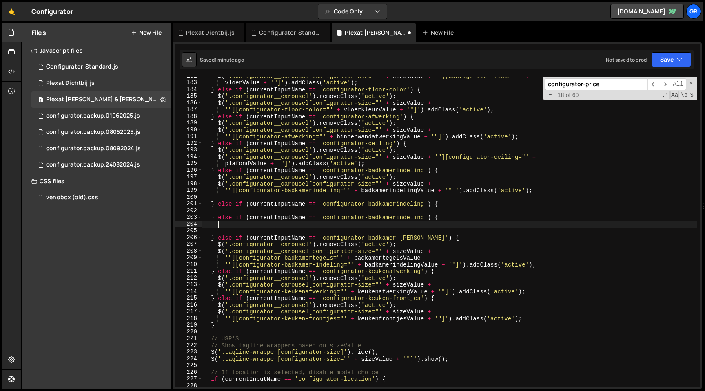
paste textarea "} else if (currentInputName == 'configurator-badkamerindeling') {"
type textarea "} else if (currentInputName == 'configurator-badkamerindeling') {"
click at [387, 205] on div "$ ( '.configurator__carousel[configurator-size="' + sizeValue + '"][configurato…" at bounding box center [449, 235] width 494 height 324
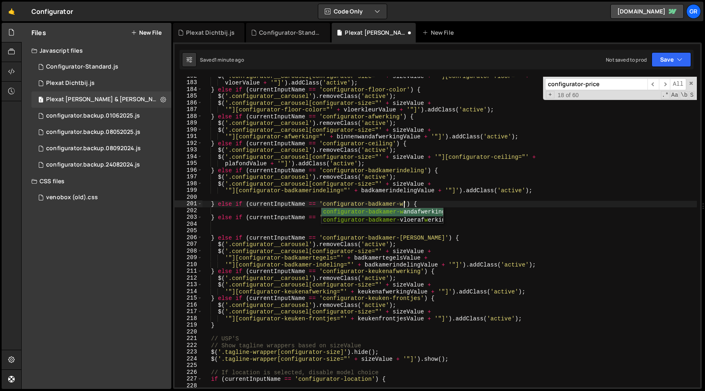
scroll to position [0, 14]
click at [380, 219] on div "$ ( '.configurator__carousel[configurator-size="' + sizeValue + '"][configurato…" at bounding box center [449, 235] width 494 height 324
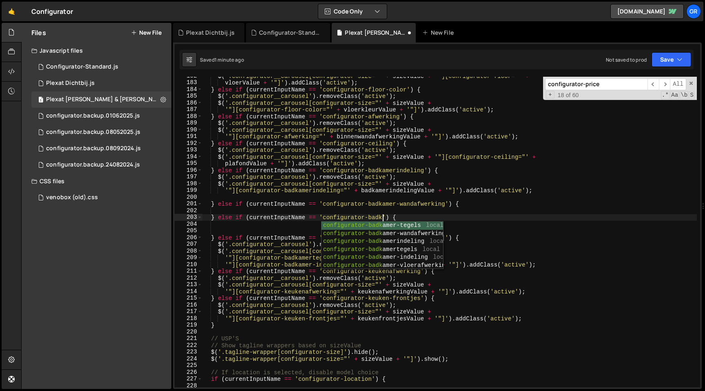
scroll to position [0, 13]
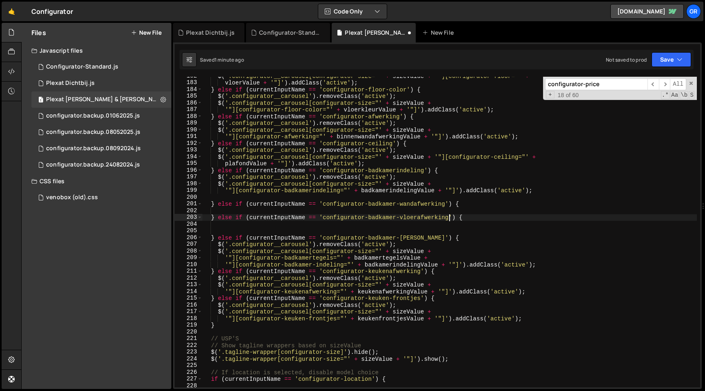
click at [219, 178] on div "$ ( '.configurator__carousel[configurator-size="' + sizeValue + '"][configurato…" at bounding box center [449, 235] width 494 height 324
click at [418, 177] on div "$ ( '.configurator__carousel[configurator-size="' + sizeValue + '"][configurato…" at bounding box center [449, 235] width 494 height 324
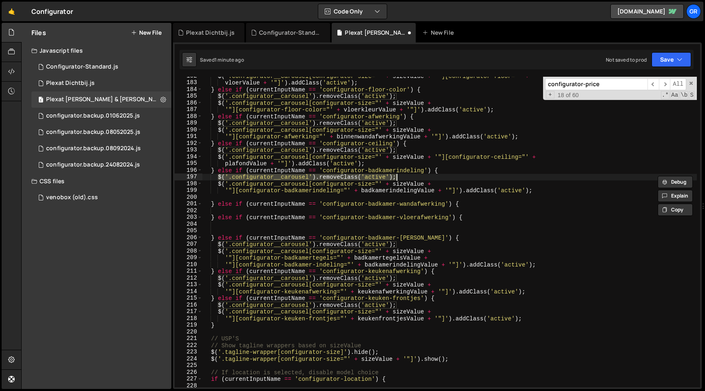
click at [500, 203] on div "$ ( '.configurator__carousel[configurator-size="' + sizeValue + '"][configurato…" at bounding box center [449, 235] width 494 height 324
type textarea "} else if (currentInputName == 'configurator-badkamer-wandafwerking') {"
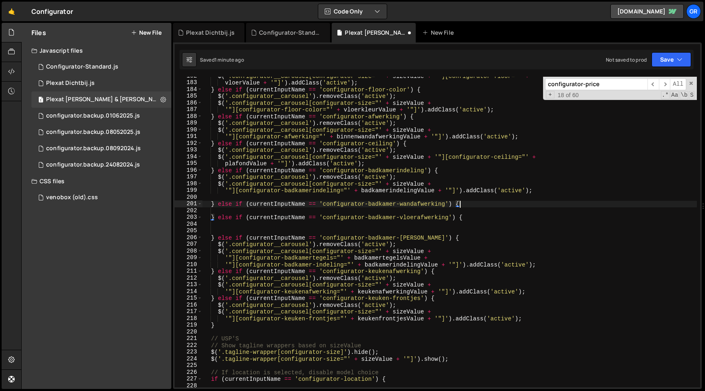
scroll to position [0, 0]
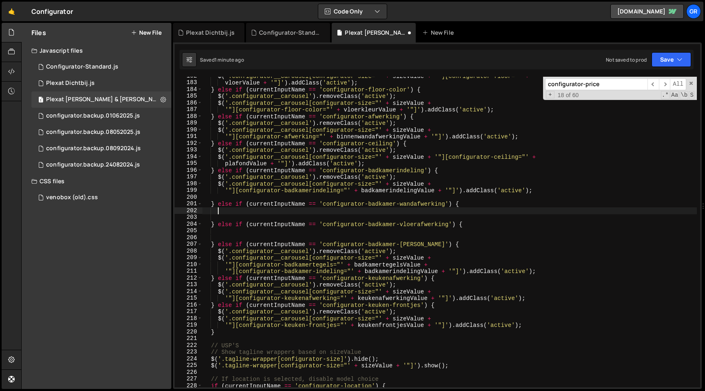
paste textarea "$('.configurator__carousel').removeClass('active');"
click at [472, 223] on div "$ ( '.configurator__carousel[configurator-size="' + sizeValue + '"][configurato…" at bounding box center [449, 235] width 494 height 324
type textarea "} else if (currentInputName == 'configurator-badkamer-vloerafwerking') {"
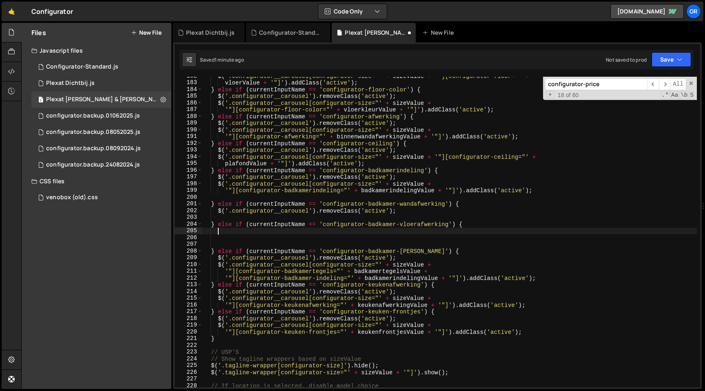
paste textarea "$('.configurator__carousel').removeClass('active');"
click at [217, 185] on div "$ ( '.configurator__carousel[configurator-size="' + sizeValue + '"][configurato…" at bounding box center [449, 235] width 494 height 324
click at [448, 185] on div "$ ( '.configurator__carousel[configurator-size="' + sizeValue + '"][configurato…" at bounding box center [449, 235] width 494 height 324
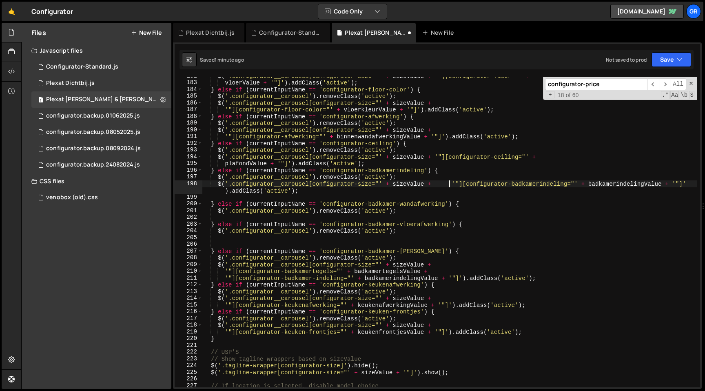
click at [448, 185] on div "$ ( '.configurator__carousel[configurator-size="' + sizeValue + '"][configurato…" at bounding box center [449, 235] width 494 height 324
click at [402, 190] on div "$ ( '.configurator__carousel[configurator-size="' + sizeValue + '"][configurato…" at bounding box center [449, 235] width 494 height 324
click at [219, 185] on div "$ ( '.configurator__carousel[configurator-size="' + sizeValue + '"][configurato…" at bounding box center [449, 235] width 494 height 324
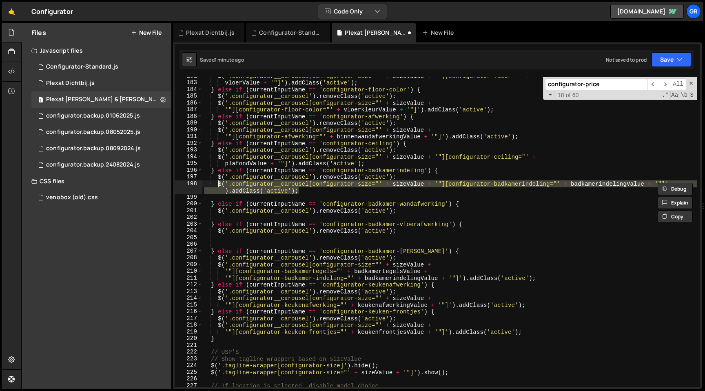
click at [418, 210] on div "$ ( '.configurator__carousel[configurator-size="' + sizeValue + '"][configurato…" at bounding box center [449, 235] width 494 height 324
type textarea "$('.configurator__carousel').removeClass('active');"
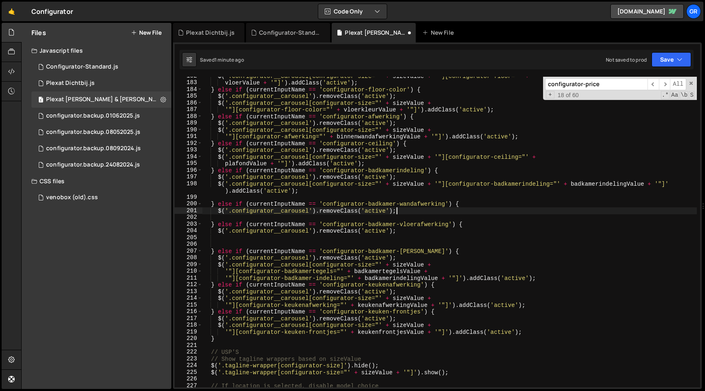
scroll to position [0, 0]
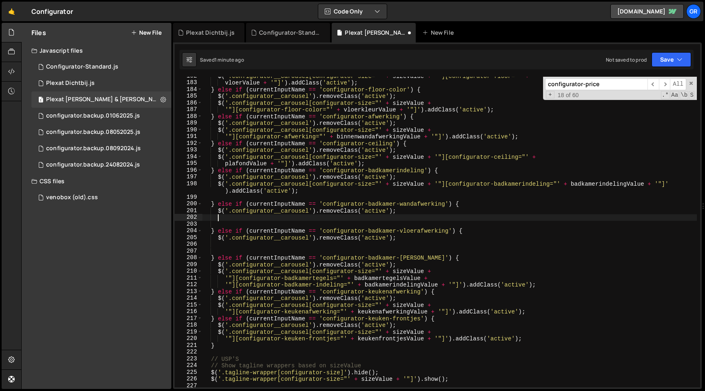
paste textarea "$('.configurator__carousel[configurator-size="' + sizeValue + '"][configurator-…"
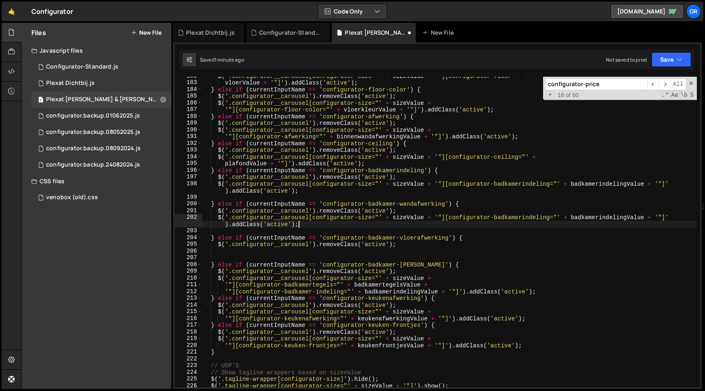
click at [526, 217] on div "$ ( '.configurator__carousel[configurator-size="' + sizeValue + '"][configurato…" at bounding box center [449, 235] width 494 height 324
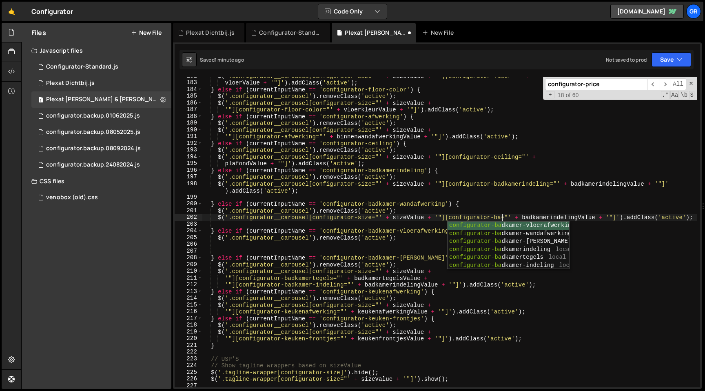
scroll to position [0, 21]
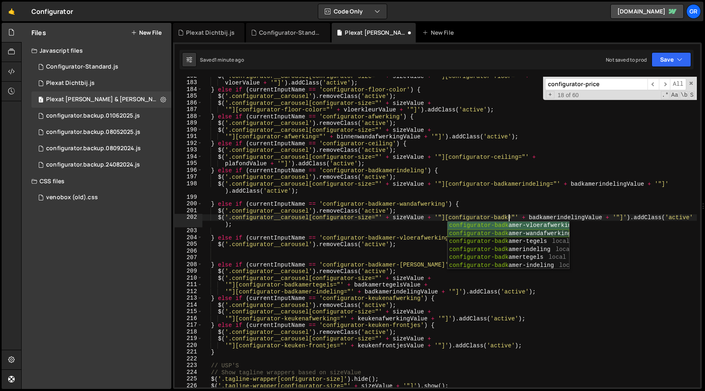
click at [529, 233] on div "configurator-badk amer-vloerafwerking local configurator-badk amer-wandafwerkin…" at bounding box center [508, 253] width 122 height 64
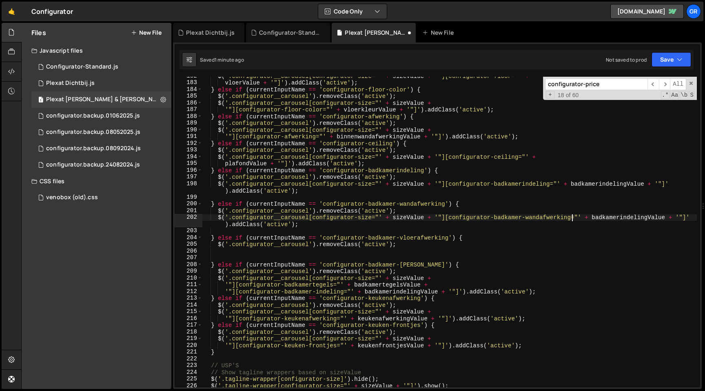
click at [616, 218] on div "$ ( '.configurator__carousel[configurator-size="' + sizeValue + '"][configurato…" at bounding box center [449, 235] width 494 height 324
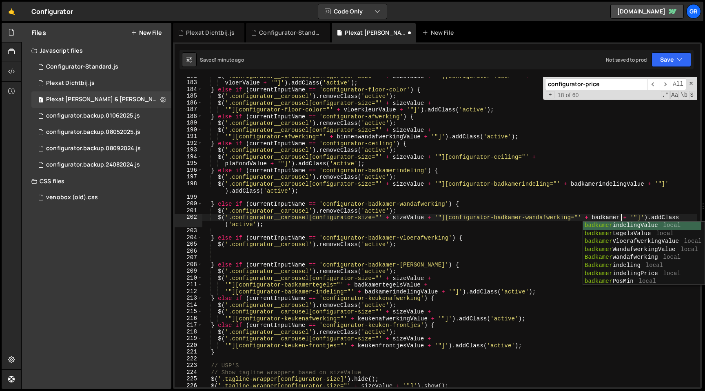
scroll to position [0, 29]
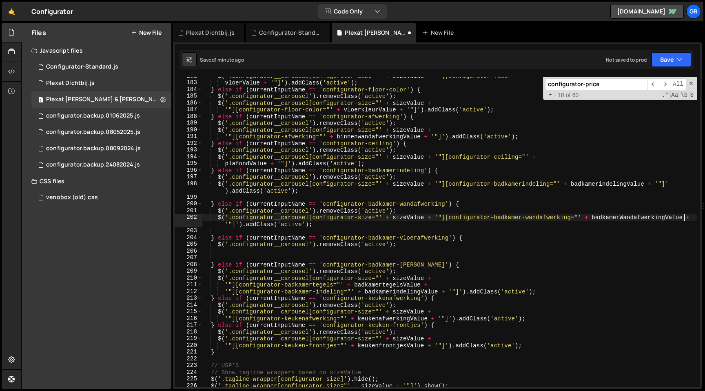
click at [218, 220] on div "$ ( '.configurator__carousel[configurator-size="' + sizeValue + '"][configurato…" at bounding box center [449, 235] width 494 height 324
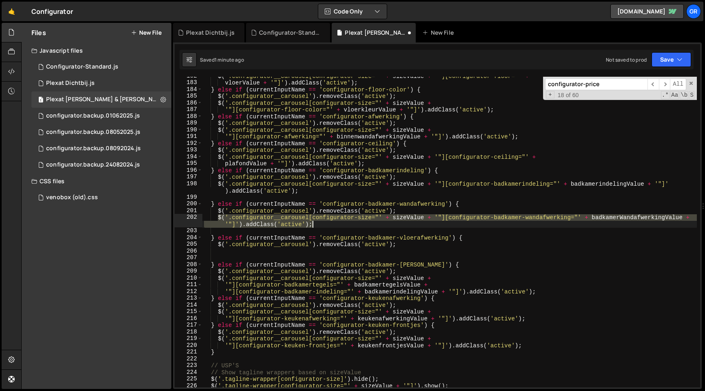
click at [320, 226] on div "$ ( '.configurator__carousel[configurator-size="' + sizeValue + '"][configurato…" at bounding box center [449, 235] width 494 height 324
click at [436, 245] on div "$ ( '.configurator__carousel[configurator-size="' + sizeValue + '"][configurato…" at bounding box center [449, 235] width 494 height 324
type textarea "$('.configurator__carousel').removeClass('active');"
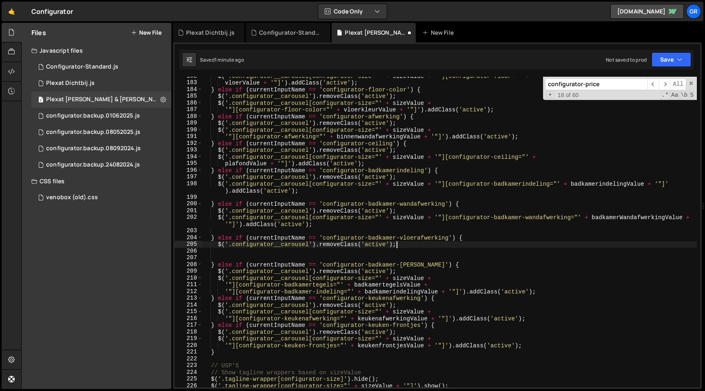
scroll to position [0, 0]
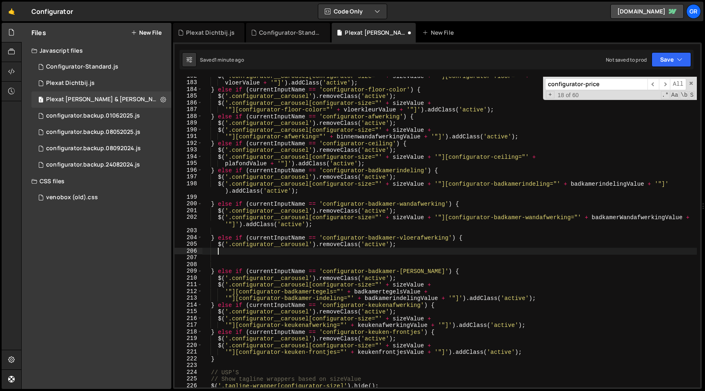
paste textarea "$('.configurator__carousel[configurator-size="' + sizeValue + '"][configurator-…"
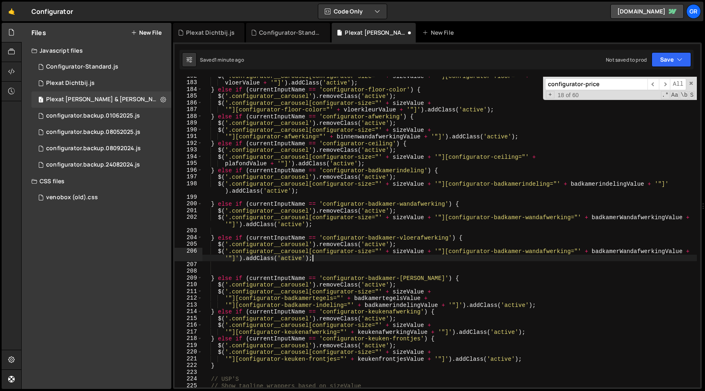
click at [540, 251] on div "$ ( '.configurator__carousel[configurator-size="' + sizeValue + '"][configurato…" at bounding box center [449, 235] width 494 height 324
click at [613, 250] on div "$ ( '.configurator__carousel[configurator-size="' + sizeValue + '"][configurato…" at bounding box center [449, 235] width 494 height 324
click at [613, 251] on div "$ ( '.configurator__carousel[configurator-size="' + sizeValue + '"][configurato…" at bounding box center [449, 235] width 494 height 324
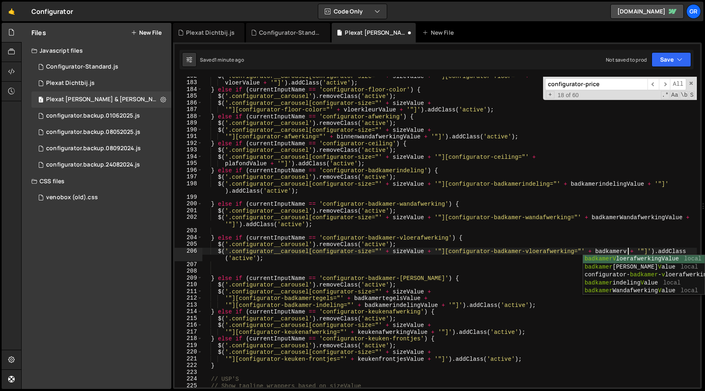
scroll to position [0, 29]
type textarea "$('.configurator__carousel[configurator-size="' + sizeValue + '"][configurator-…"
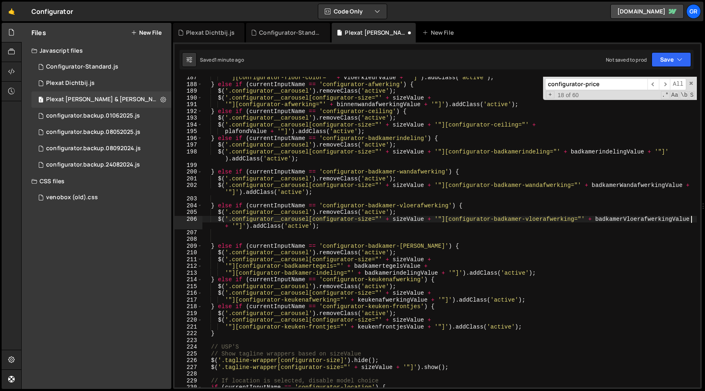
scroll to position [1269, 0]
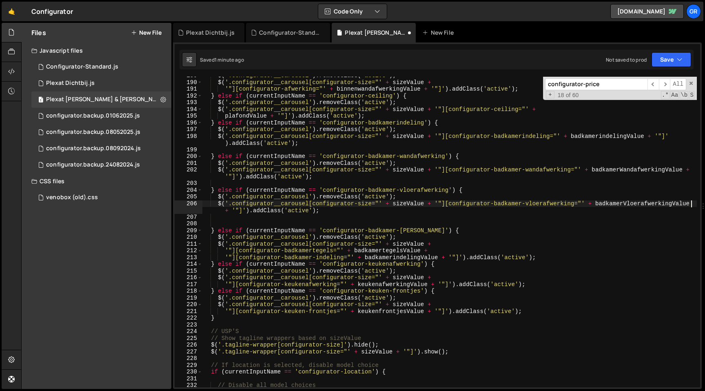
click at [222, 219] on div "$ ( '.configurator__carousel' ) . removeClass ( 'active' ) ; $ ( '.configurator…" at bounding box center [449, 234] width 494 height 324
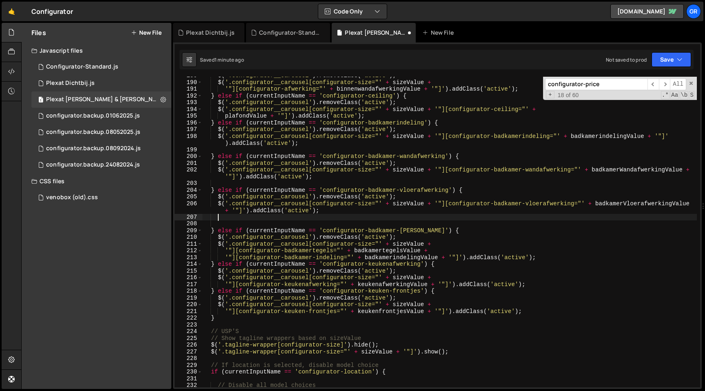
scroll to position [0, 0]
click at [222, 219] on div "$ ( '.configurator__carousel' ) . removeClass ( 'active' ) ; $ ( '.configurator…" at bounding box center [449, 234] width 494 height 324
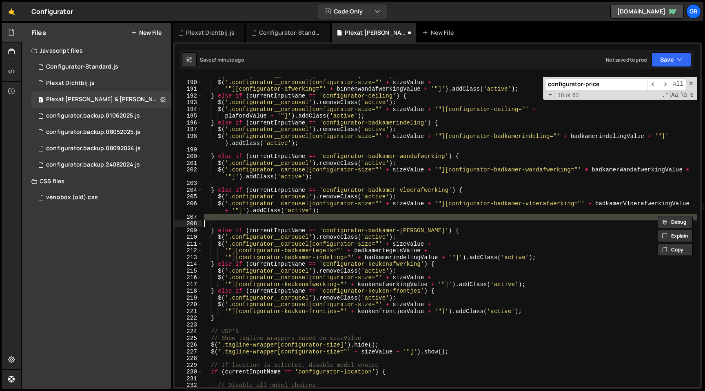
click at [222, 219] on div "$ ( '.configurator__carousel' ) . removeClass ( 'active' ) ; $ ( '.configurator…" at bounding box center [449, 234] width 494 height 324
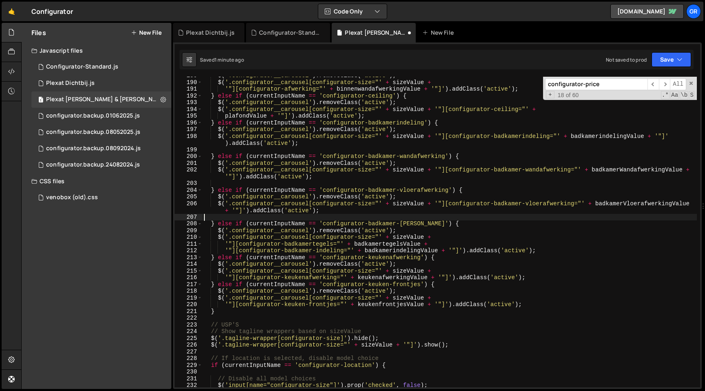
scroll to position [0, 0]
type textarea "$('.configurator__carousel[configurator-size="' + sizeValue + '"][configurator-…"
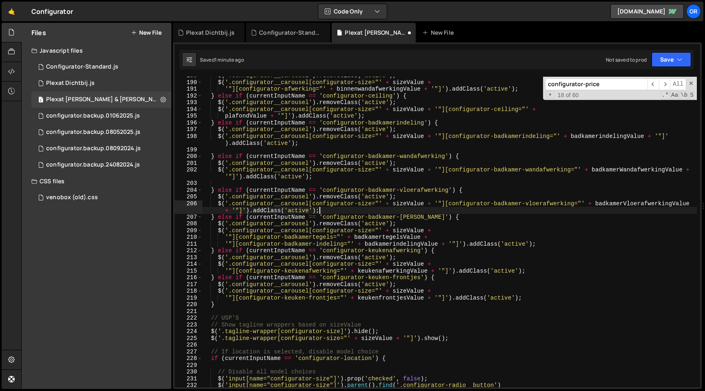
click at [219, 153] on div "$ ( '.configurator__carousel' ) . removeClass ( 'active' ) ; $ ( '.configurator…" at bounding box center [449, 234] width 494 height 324
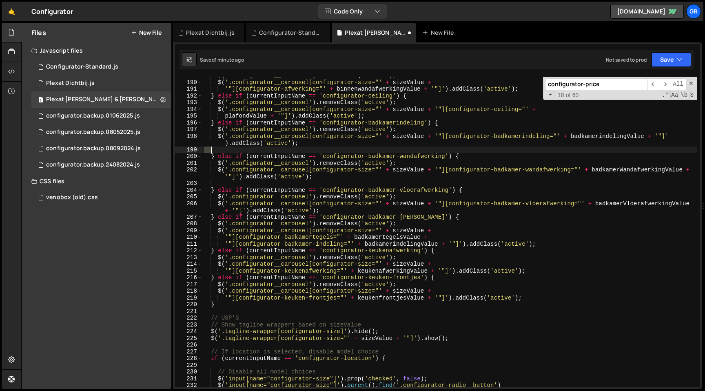
click at [219, 153] on div "$ ( '.configurator__carousel' ) . removeClass ( 'active' ) ; $ ( '.configurator…" at bounding box center [449, 234] width 494 height 324
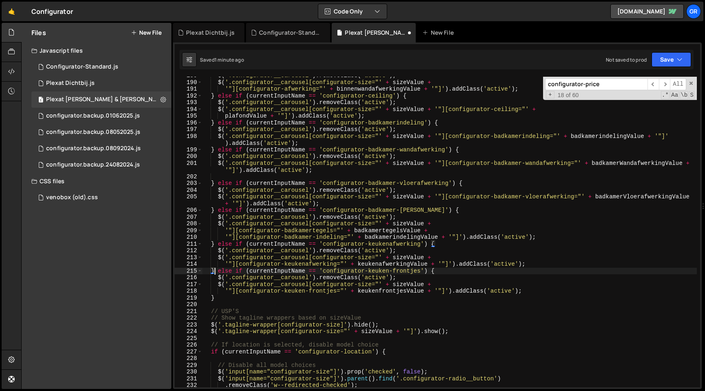
click at [213, 270] on div "$ ( '.configurator__carousel' ) . removeClass ( 'active' ) ; $ ( '.configurator…" at bounding box center [449, 234] width 494 height 324
click at [211, 271] on div "$ ( '.configurator__carousel' ) . removeClass ( 'active' ) ; $ ( '.configurator…" at bounding box center [449, 234] width 494 height 324
click at [447, 271] on div "$ ( '.configurator__carousel' ) . removeClass ( 'active' ) ; $ ( '.configurator…" at bounding box center [449, 234] width 494 height 324
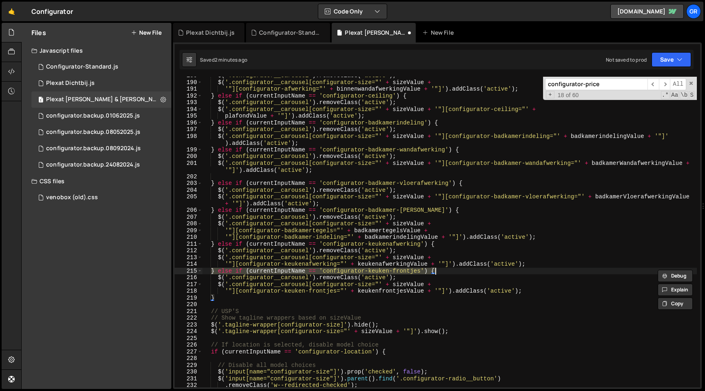
click at [529, 292] on div "$ ( '.configurator__carousel' ) . removeClass ( 'active' ) ; $ ( '.configurator…" at bounding box center [449, 234] width 494 height 324
type textarea "'"][configurator-keuken-frontjes="' + keukenfrontjesValue + '"]').addClass('act…"
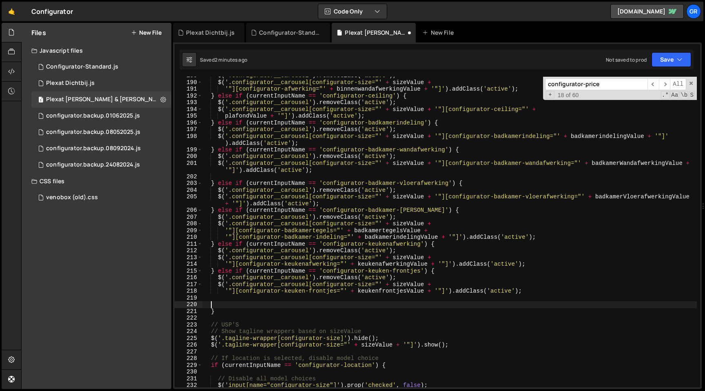
paste textarea "} else if (currentInputName == 'configurator-keuken-frontjes') {"
type textarea "} else if (currentInputName == 'configurator-keuken-frontjes') {"
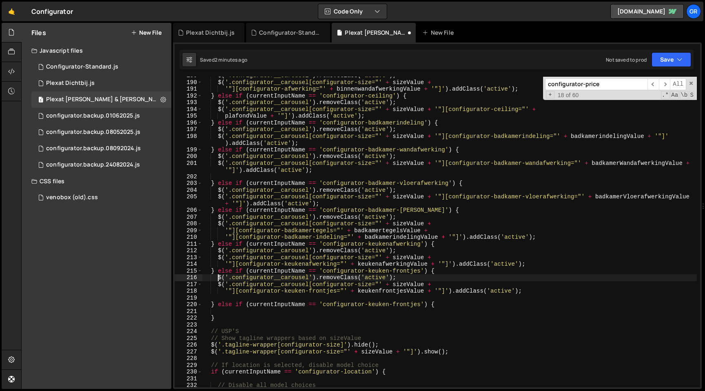
click at [217, 278] on div "$ ( '.configurator__carousel' ) . removeClass ( 'active' ) ; $ ( '.configurator…" at bounding box center [449, 234] width 494 height 324
type textarea "$('.configurator__carousel').removeClass('active');"
click at [421, 276] on div "$ ( '.configurator__carousel' ) . removeClass ( 'active' ) ; $ ( '.configurator…" at bounding box center [449, 234] width 494 height 324
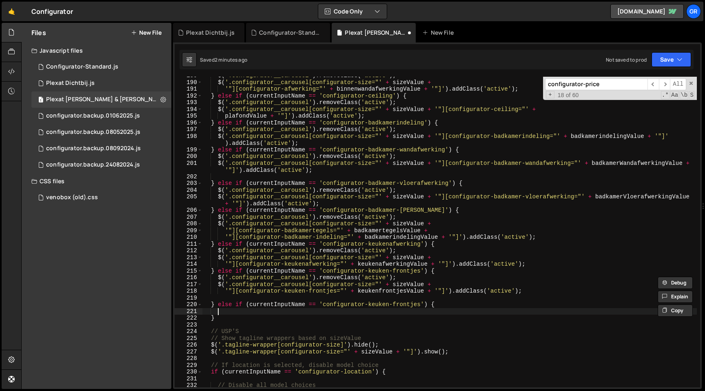
click at [251, 312] on div "$ ( '.configurator__carousel' ) . removeClass ( 'active' ) ; $ ( '.configurator…" at bounding box center [449, 234] width 494 height 324
paste textarea "$('.configurator__carousel').removeClass('active');"
click at [219, 283] on div "$ ( '.configurator__carousel' ) . removeClass ( 'active' ) ; $ ( '.configurator…" at bounding box center [449, 234] width 494 height 324
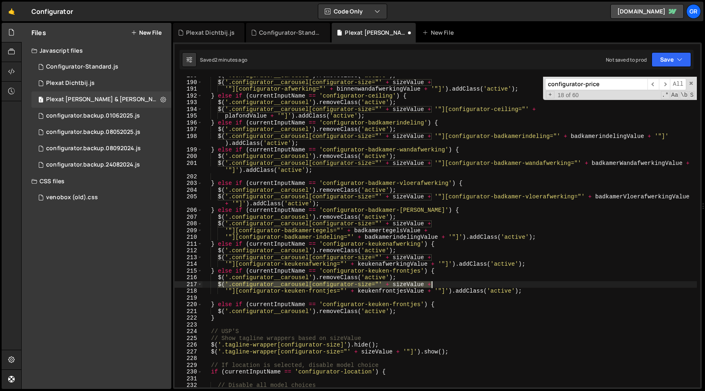
click at [530, 286] on div "$ ( '.configurator__carousel' ) . removeClass ( 'active' ) ; $ ( '.configurator…" at bounding box center [449, 234] width 494 height 324
click at [530, 288] on div "$ ( '.configurator__carousel' ) . removeClass ( 'active' ) ; $ ( '.configurator…" at bounding box center [449, 234] width 494 height 324
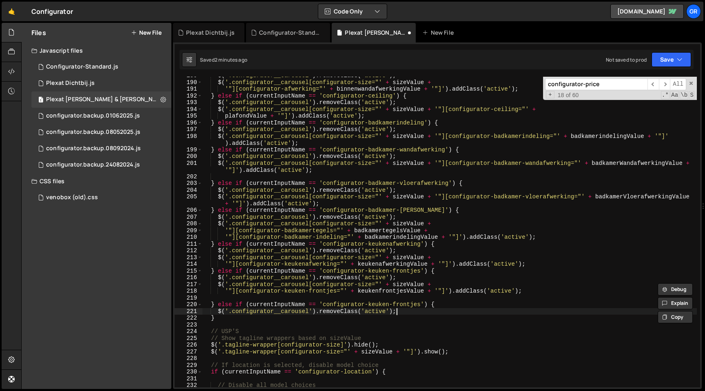
click at [426, 312] on div "$ ( '.configurator__carousel' ) . removeClass ( 'active' ) ; $ ( '.configurator…" at bounding box center [449, 234] width 494 height 324
type textarea "$('.configurator__carousel').removeClass('active');"
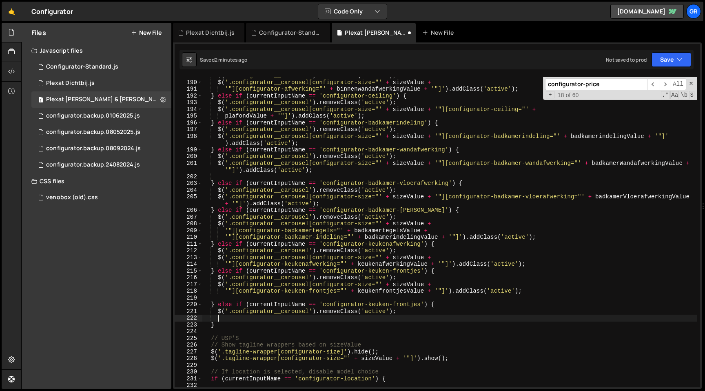
paste textarea "'"][configurator-keuken-frontjes="' + keukenfrontjesValue + '"]').addClass('act…"
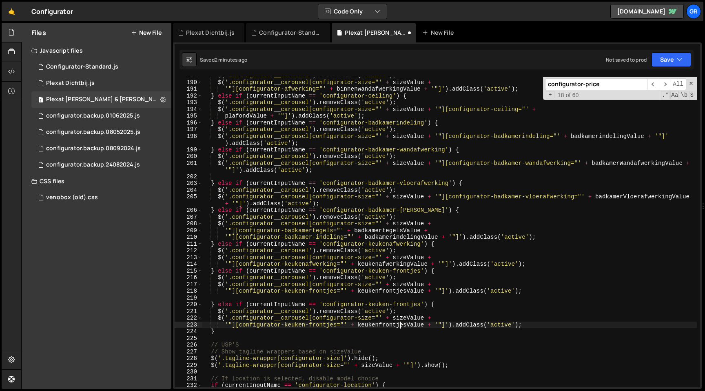
click at [398, 326] on div "$ ( '.configurator__carousel' ) . removeClass ( 'active' ) ; $ ( '.configurator…" at bounding box center [449, 234] width 494 height 324
click at [289, 323] on div "$ ( '.configurator__carousel' ) . removeClass ( 'active' ) ; $ ( '.configurator…" at bounding box center [449, 234] width 494 height 324
click at [289, 324] on div "$ ( '.configurator__carousel' ) . removeClass ( 'active' ) ; $ ( '.configurator…" at bounding box center [449, 234] width 494 height 324
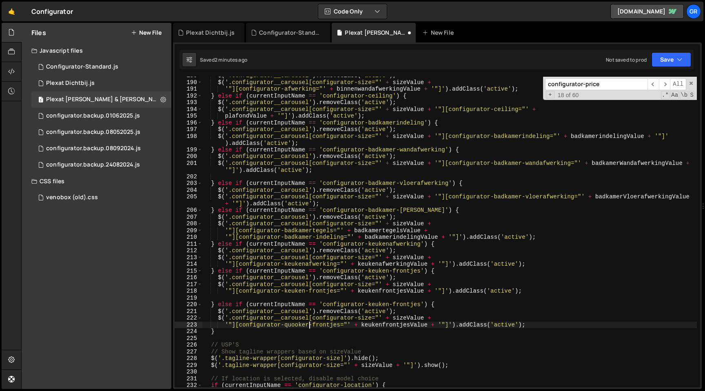
click at [340, 324] on div "$ ( '.configurator__carousel' ) . removeClass ( 'active' ) ; $ ( '.configurator…" at bounding box center [449, 234] width 494 height 324
click at [358, 324] on div "$ ( '.configurator__carousel' ) . removeClass ( 'active' ) ; $ ( '.configurator…" at bounding box center [449, 234] width 494 height 324
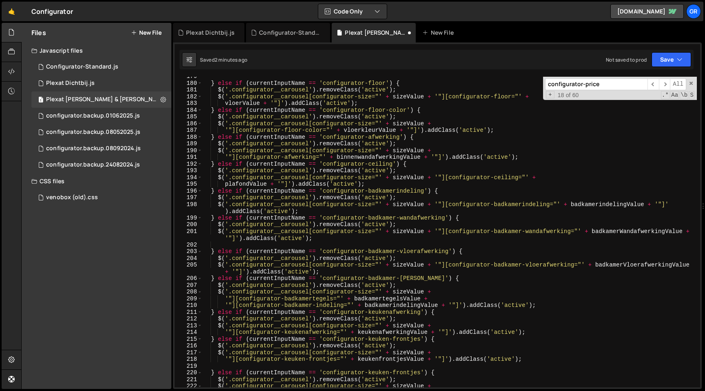
scroll to position [1201, 0]
click at [374, 265] on div "} else if ( currentInputName == 'configurator-floor' ) { $ ( '.configurator__ca…" at bounding box center [449, 235] width 494 height 324
type textarea "$('.configurator__carousel[configurator-size="' + sizeValue + '"][configurator-…"
click at [679, 55] on button "Save" at bounding box center [671, 59] width 40 height 15
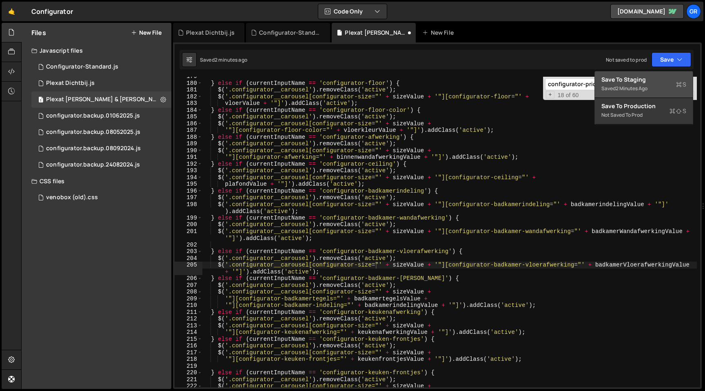
click at [644, 84] on div "Saved 2 minutes ago" at bounding box center [643, 89] width 85 height 10
